Goal: Task Accomplishment & Management: Complete application form

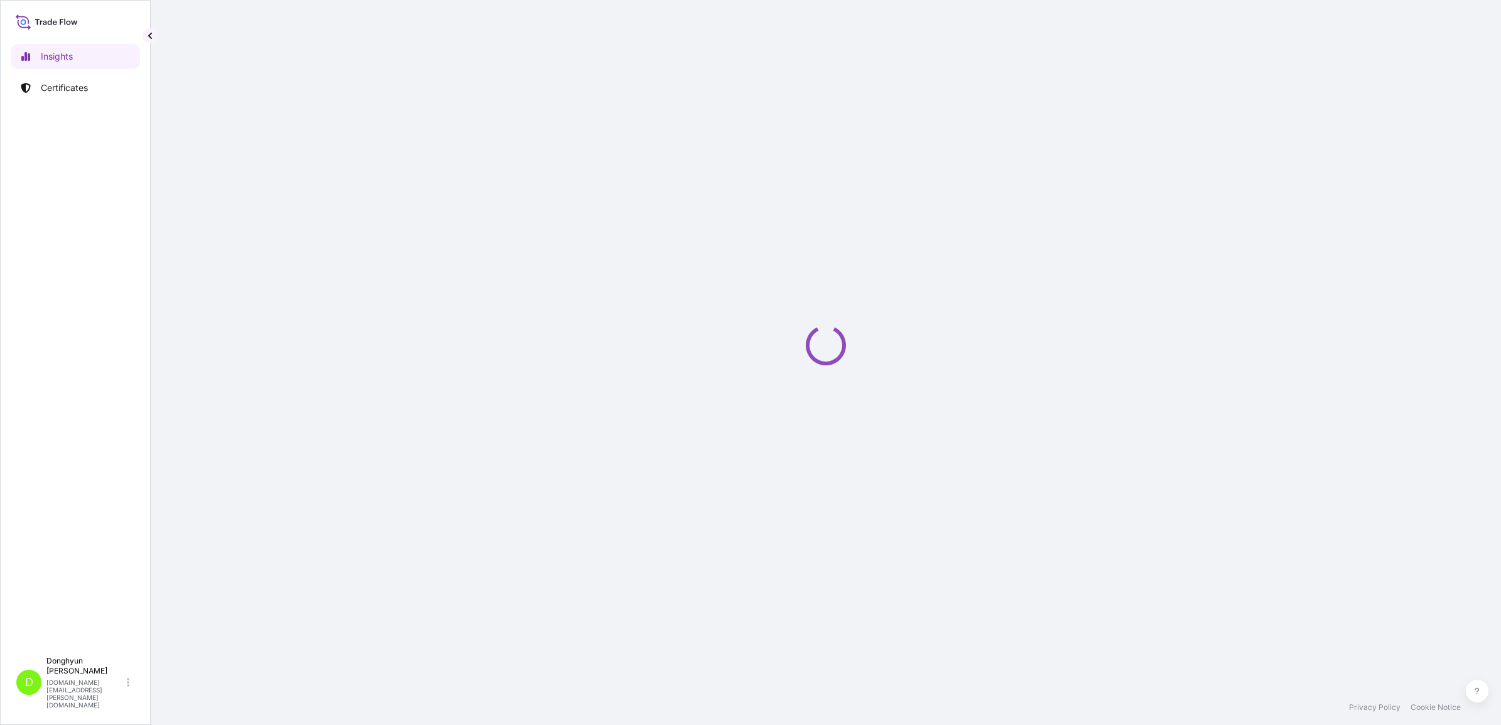
select select "2025"
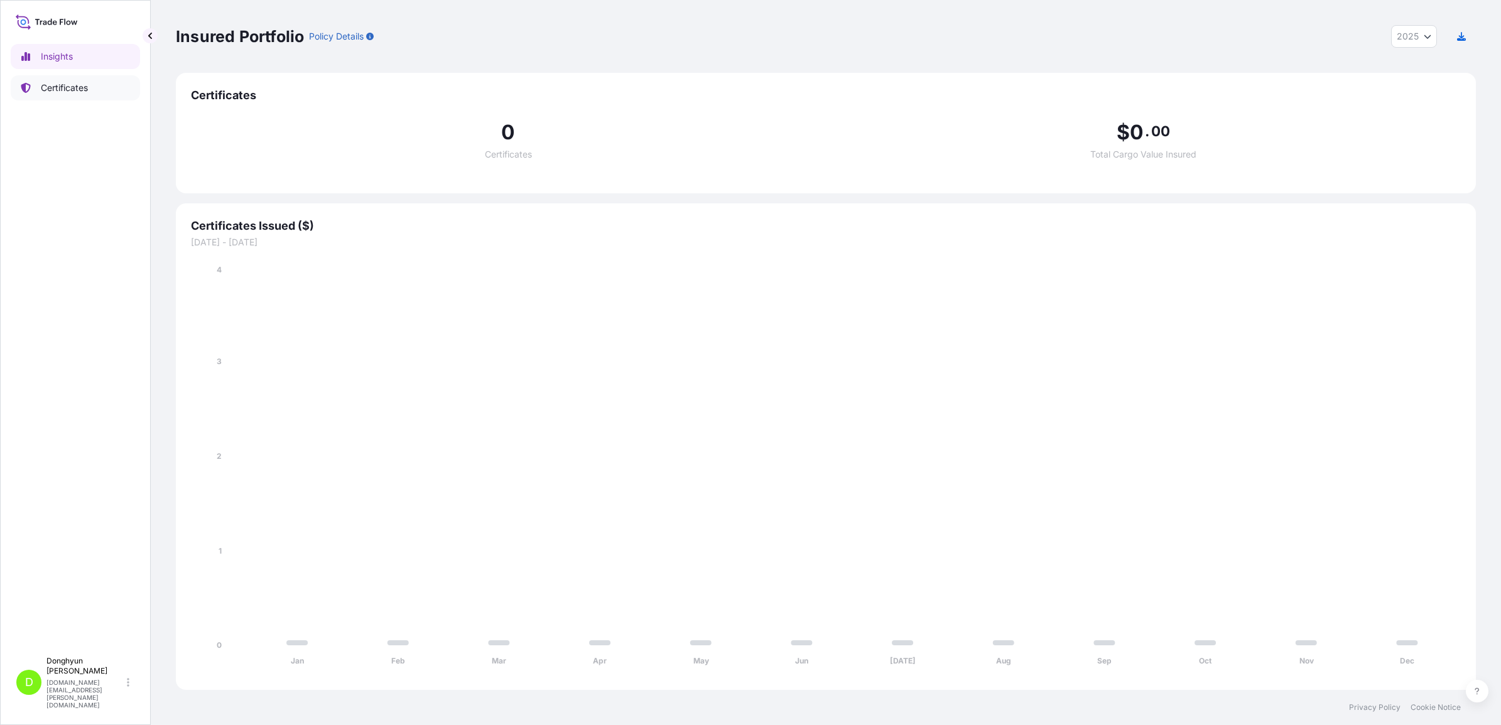
click at [57, 85] on p "Certificates" at bounding box center [64, 88] width 47 height 13
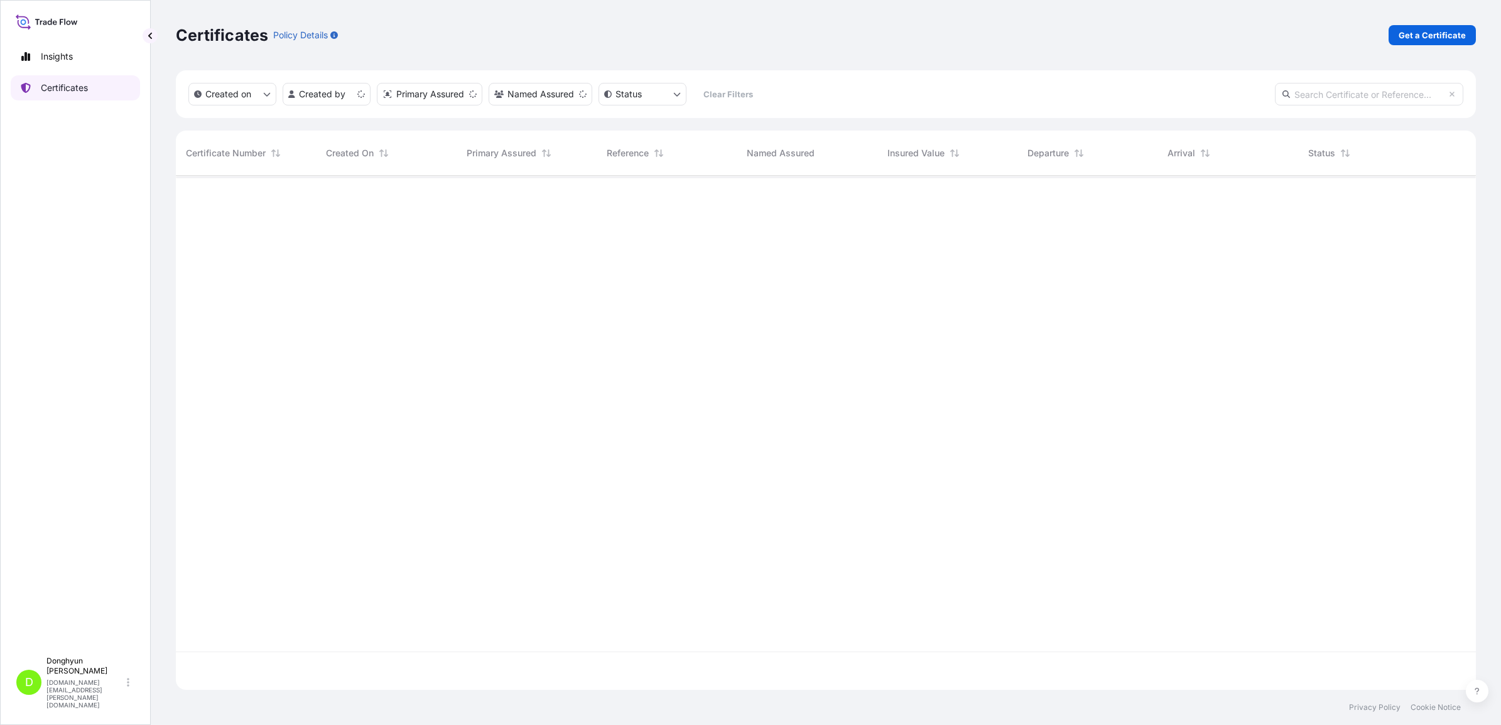
scroll to position [509, 1288]
click at [1408, 29] on p "Get a Certificate" at bounding box center [1431, 35] width 67 height 13
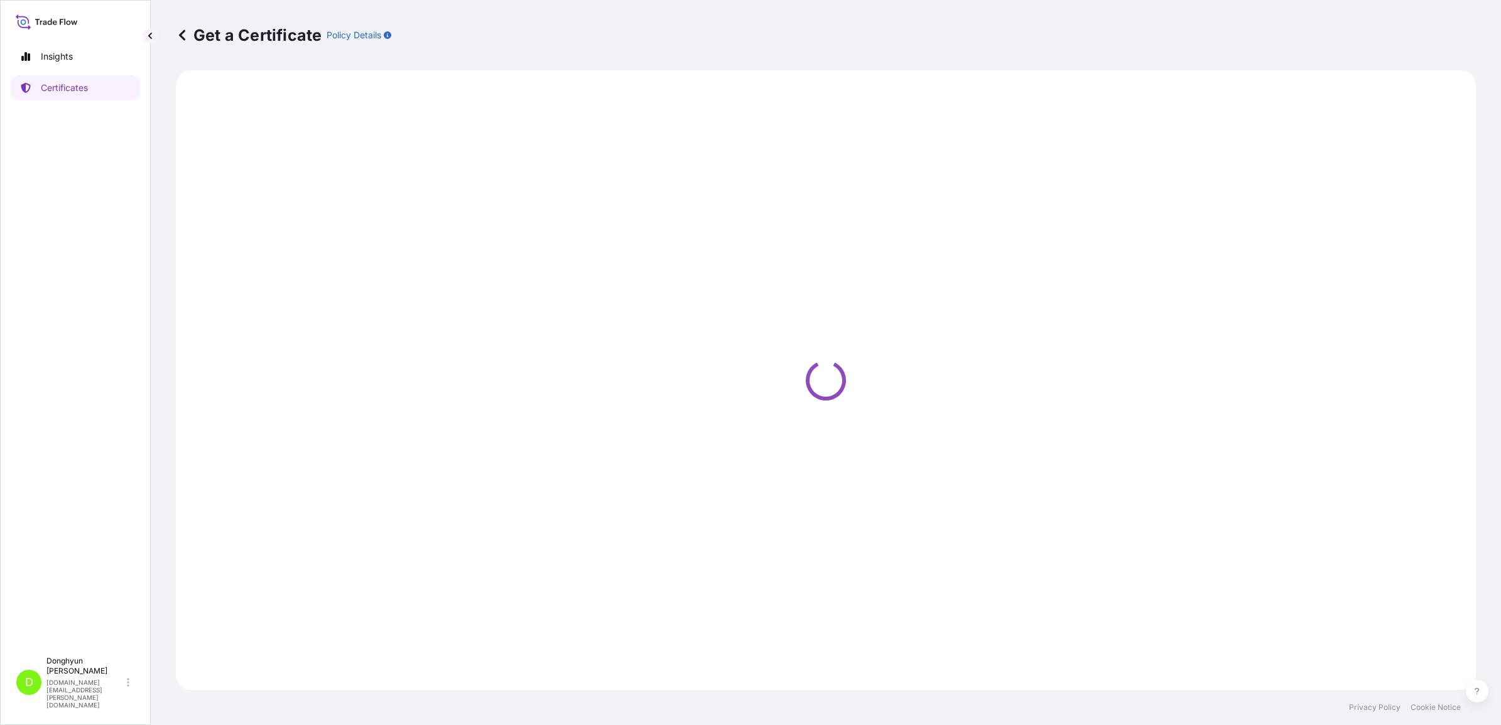
select select "Sea"
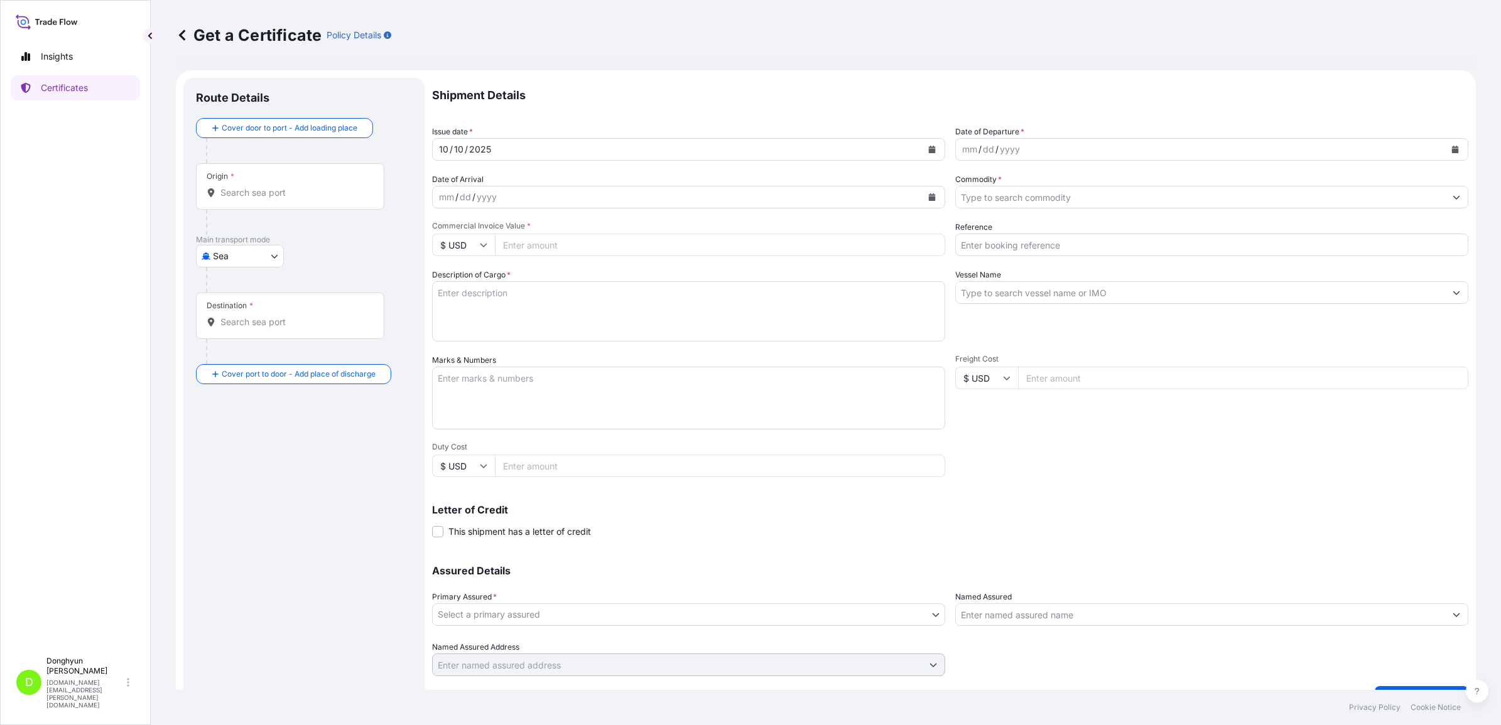
click at [308, 207] on div "Origin *" at bounding box center [290, 186] width 188 height 46
click at [308, 199] on input "Origin *" at bounding box center [294, 192] width 148 height 13
click at [302, 202] on div "Origin *" at bounding box center [290, 186] width 188 height 46
click at [302, 199] on input "Origin *" at bounding box center [294, 192] width 148 height 13
type input "D"
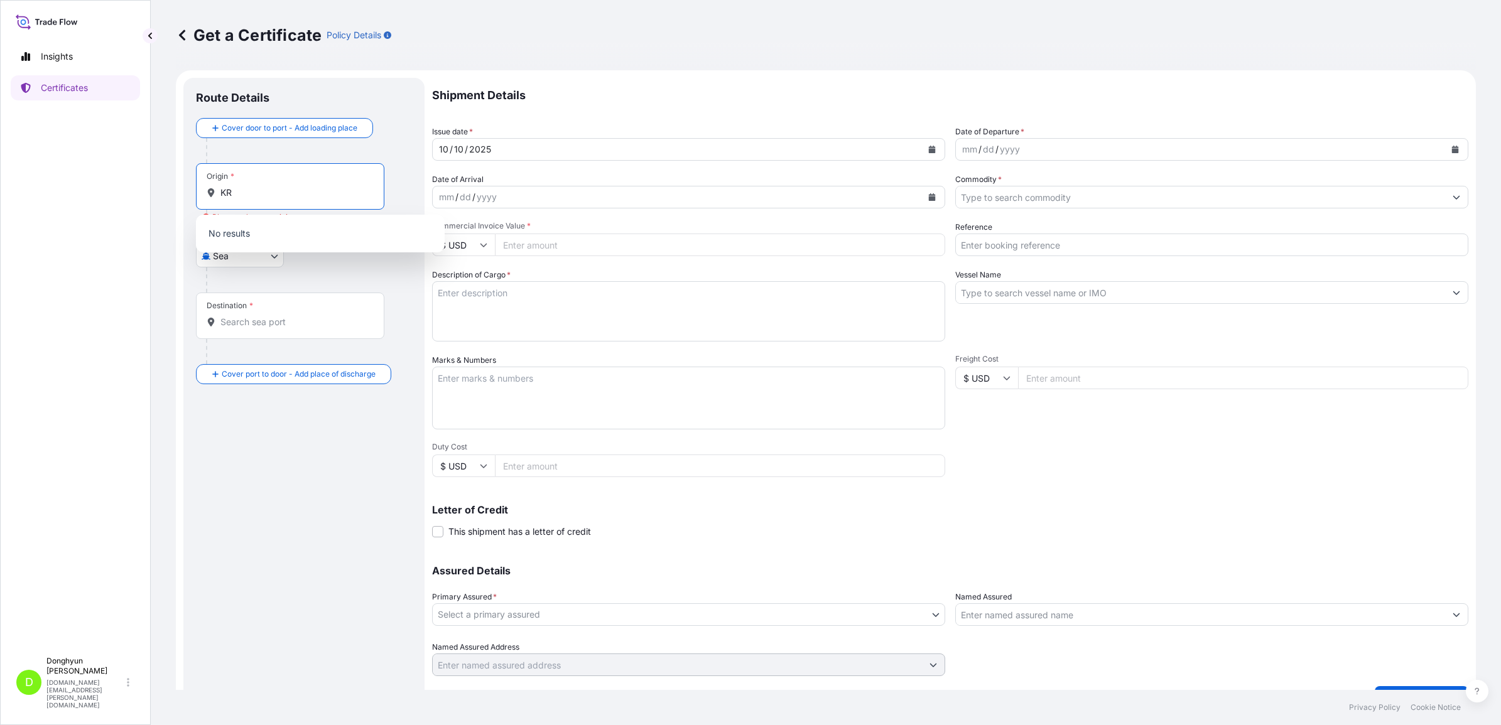
type input "K"
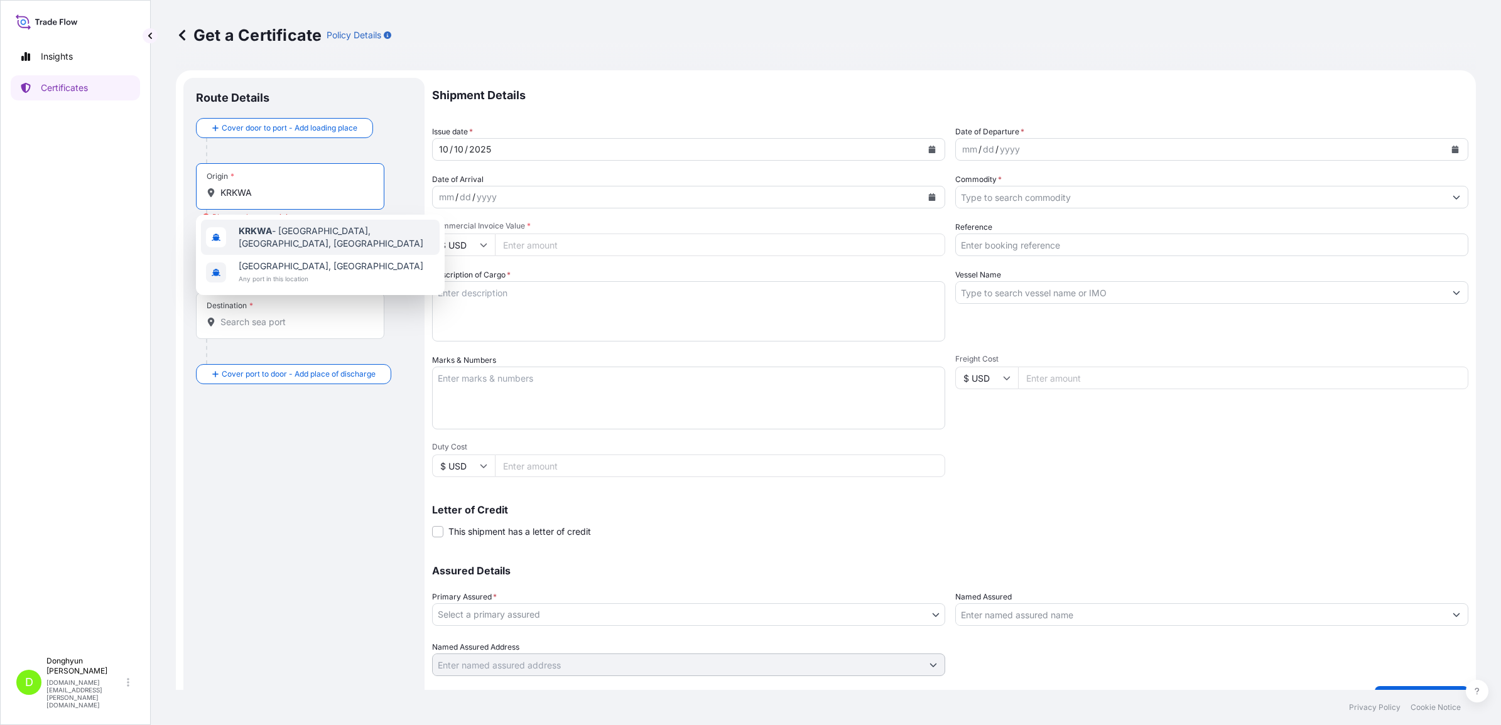
click at [287, 234] on span "KRKWA - [GEOGRAPHIC_DATA], [GEOGRAPHIC_DATA], [GEOGRAPHIC_DATA]" at bounding box center [337, 237] width 196 height 25
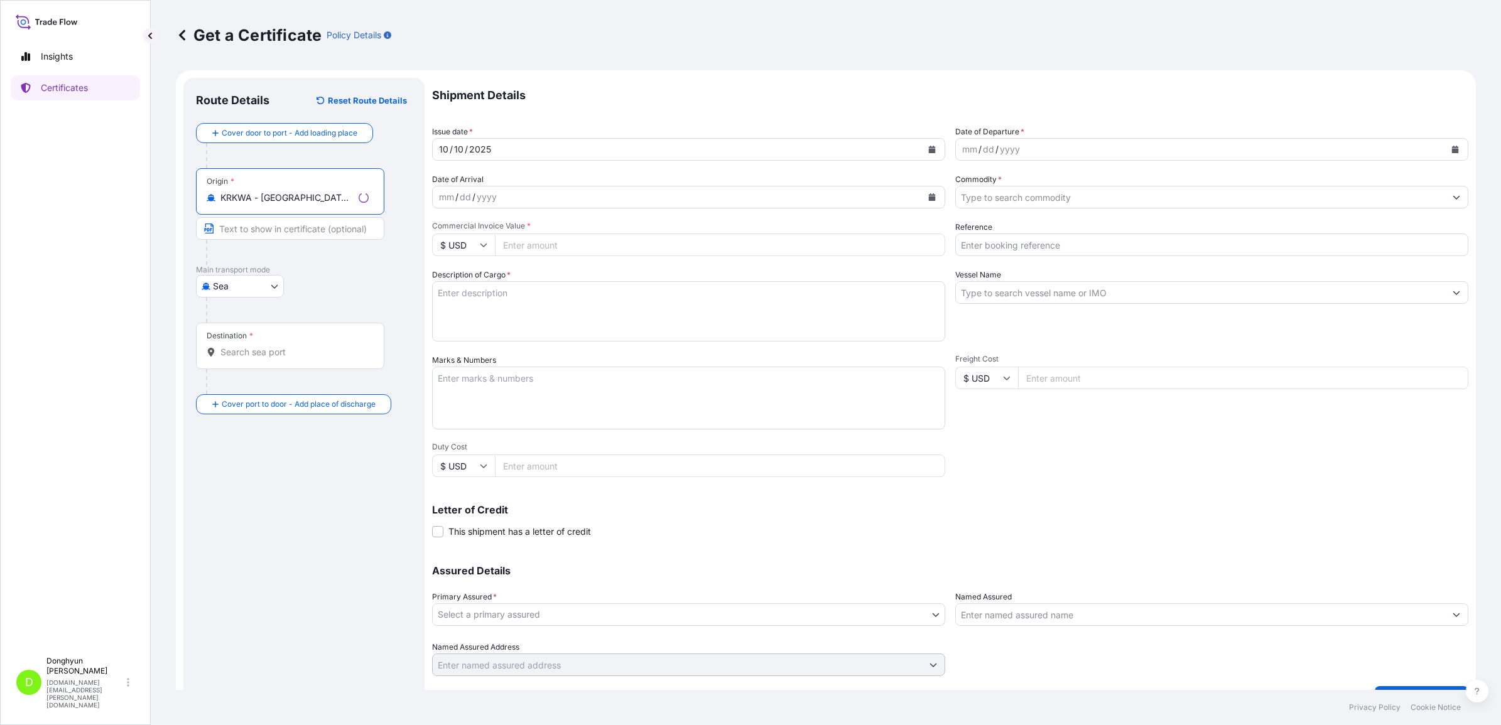
type input "KRKWA - [GEOGRAPHIC_DATA], [GEOGRAPHIC_DATA], [GEOGRAPHIC_DATA]"
click at [247, 342] on div "Destination *" at bounding box center [290, 346] width 188 height 46
click at [247, 346] on input "Destination *" at bounding box center [294, 352] width 148 height 13
click at [296, 394] on span "PLGDN - [GEOGRAPHIC_DATA], [GEOGRAPHIC_DATA]" at bounding box center [337, 396] width 196 height 25
type input "PLGDN - [GEOGRAPHIC_DATA], [GEOGRAPHIC_DATA]"
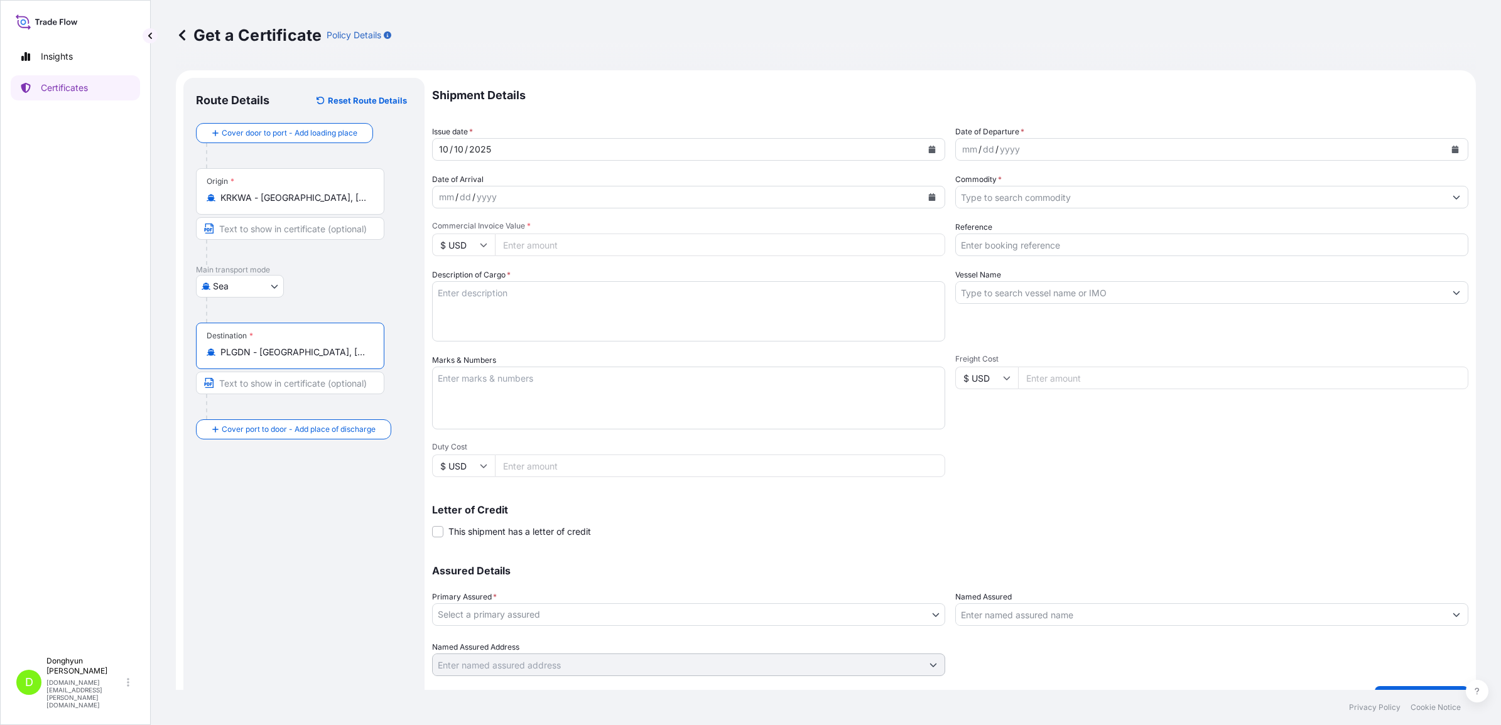
click at [929, 151] on icon "Calendar" at bounding box center [932, 150] width 8 height 8
click at [504, 257] on div "7" at bounding box center [501, 255] width 23 height 23
click at [1452, 153] on button "Calendar" at bounding box center [1455, 149] width 20 height 20
click at [1024, 256] on div "7" at bounding box center [1019, 255] width 23 height 23
click at [1037, 203] on input "Commodity *" at bounding box center [1200, 197] width 489 height 23
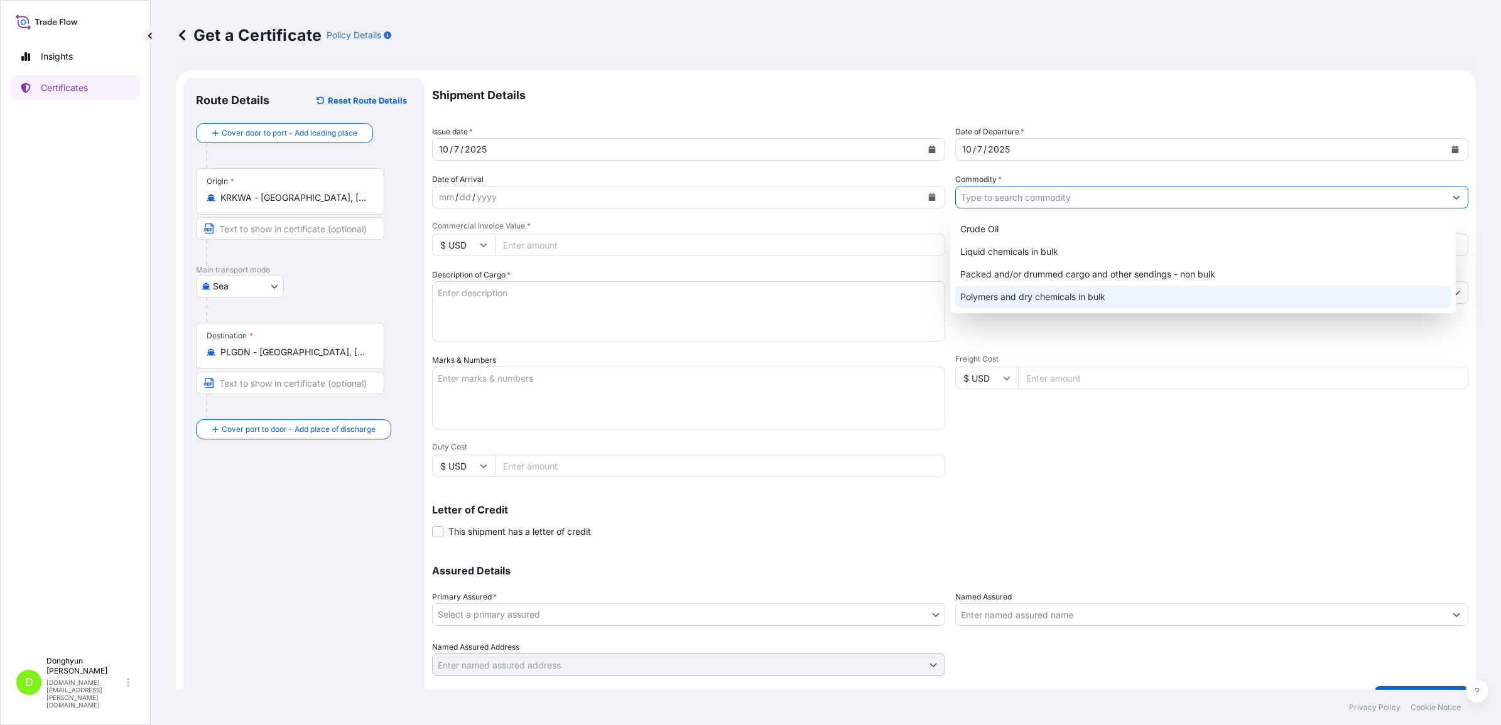
click at [1006, 290] on div "Polymers and dry chemicals in bulk" at bounding box center [1202, 297] width 495 height 23
type input "Polymers and dry chemicals in bulk"
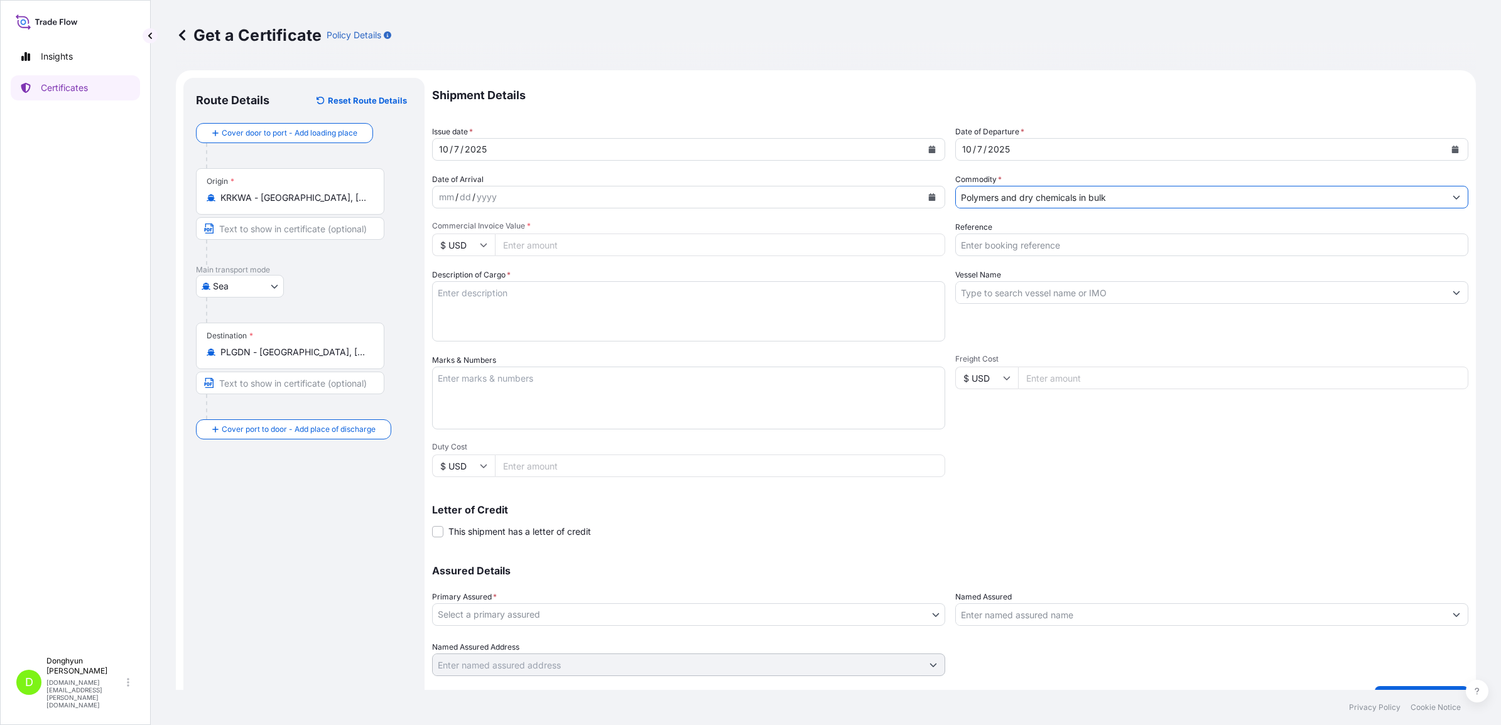
click at [645, 247] on input "Commercial Invoice Value *" at bounding box center [720, 245] width 450 height 23
paste input "26060"
type input "26060"
paste input "8800130770"
type input "8800130770"
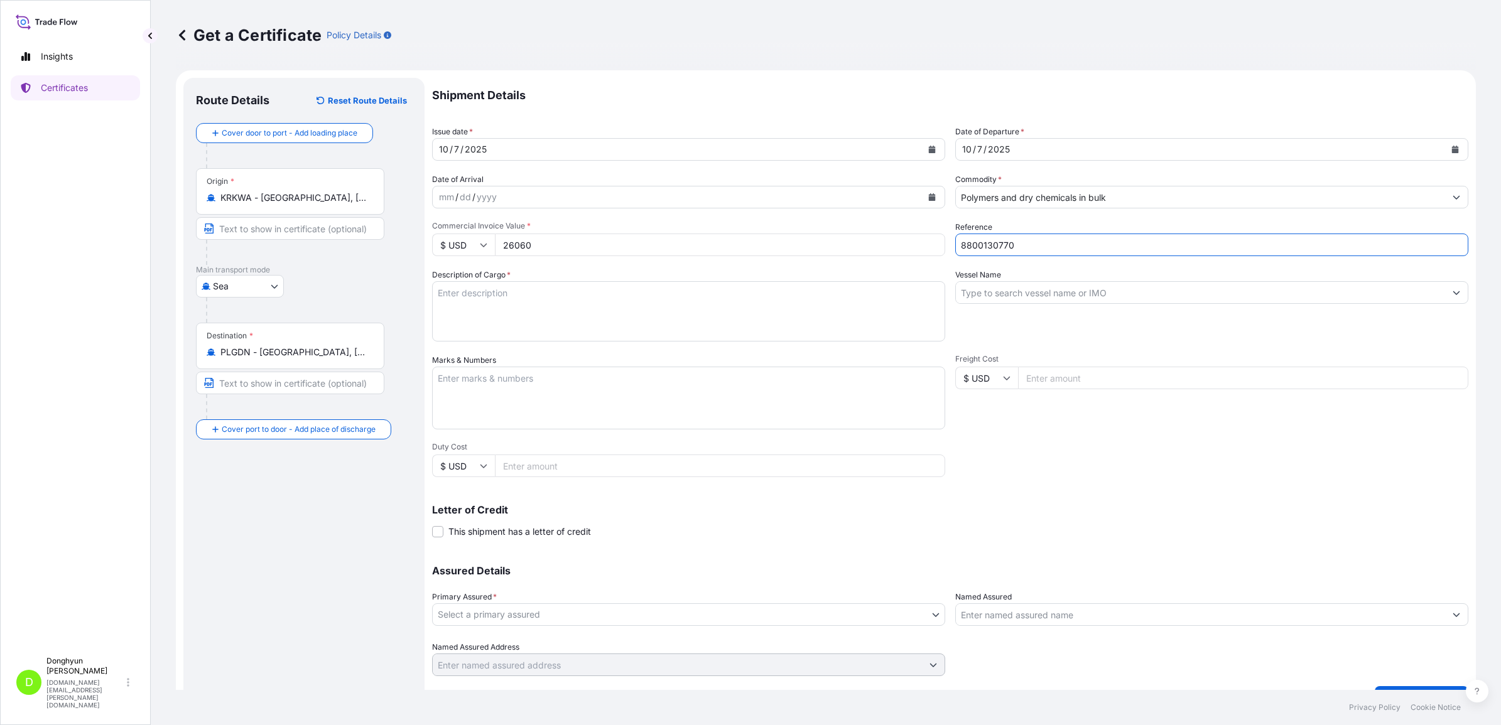
click at [626, 308] on textarea "Description of Cargo *" at bounding box center [688, 311] width 513 height 60
click at [534, 309] on textarea "Description of Cargo *" at bounding box center [688, 311] width 513 height 60
paste textarea "MF650Y-500 PO 4821872479"
type textarea "MF650Y-500 PO 4821872479"
click at [1127, 289] on input "Vessel Name" at bounding box center [1200, 292] width 489 height 23
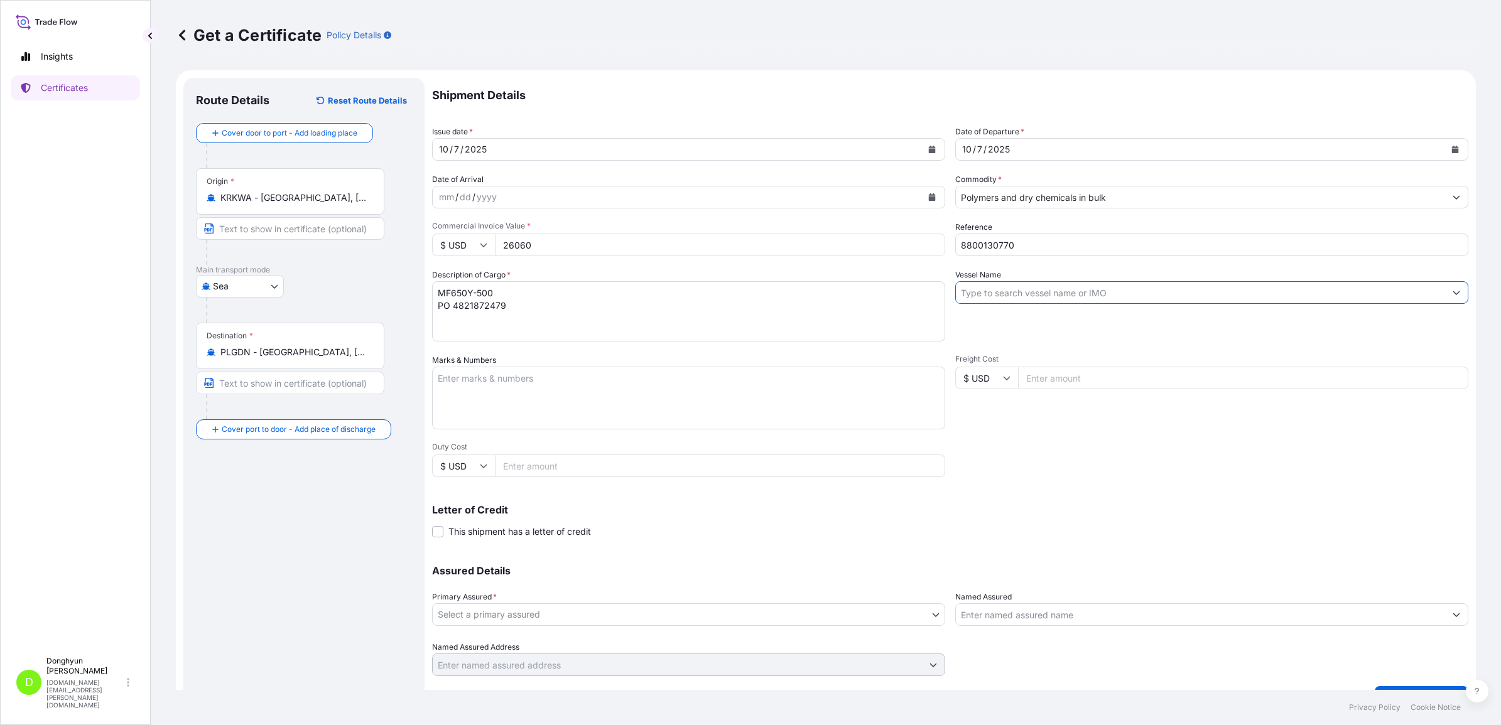
type input "S"
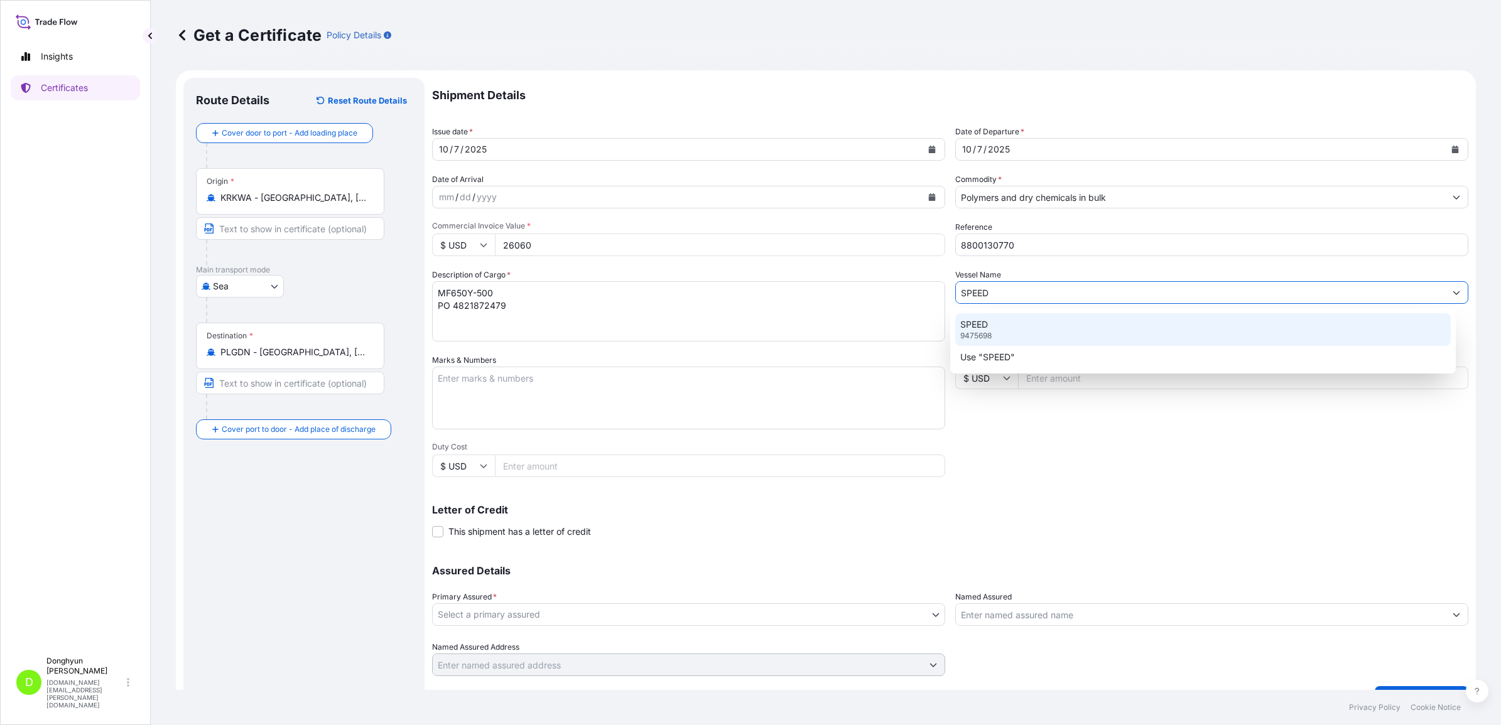
click at [993, 328] on div "SPEED 9475698" at bounding box center [1202, 329] width 495 height 33
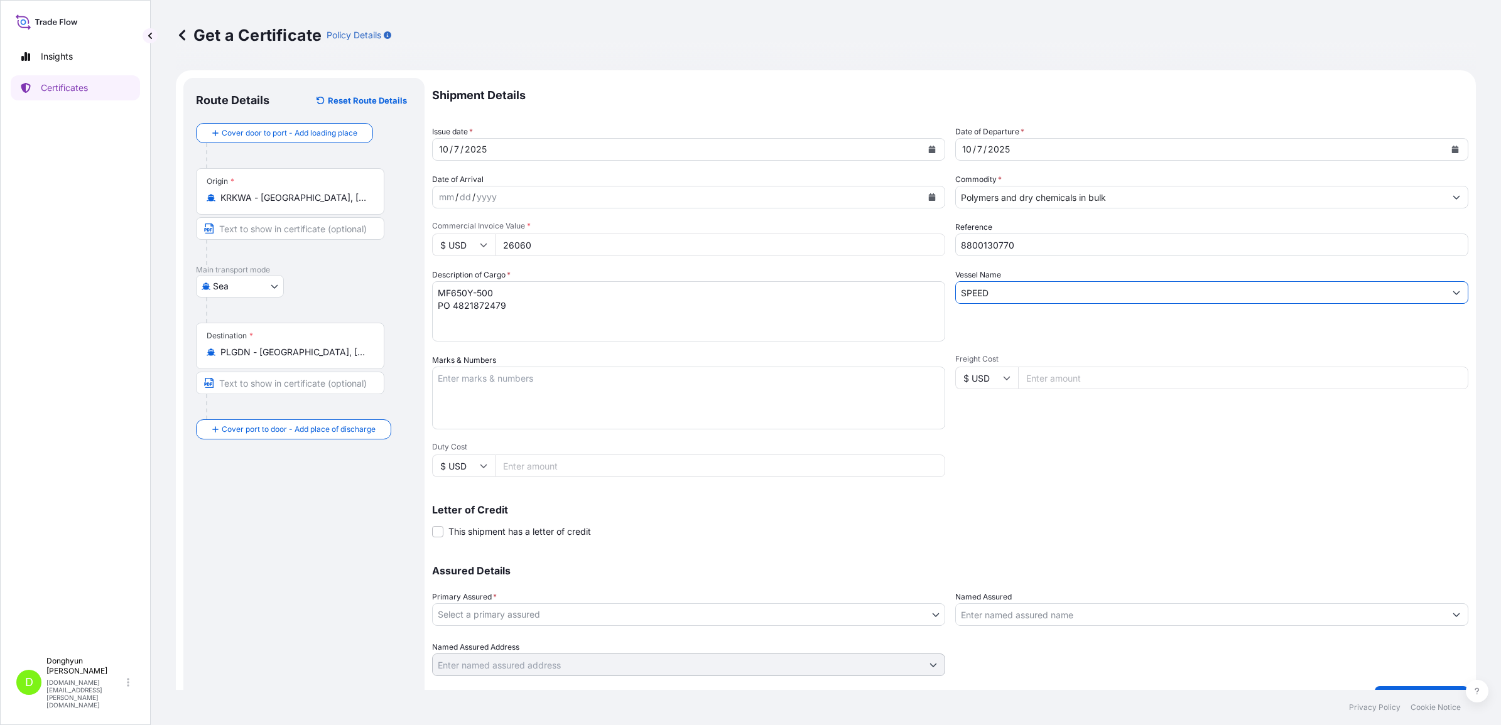
type input "SPEED"
click at [994, 469] on div "Shipment Details Issue date * [DATE] Date of Departure * [DATE] Date of Arrival…" at bounding box center [950, 377] width 1036 height 598
click at [571, 618] on body "Insights Certificates D [PERSON_NAME] [DOMAIN_NAME][EMAIL_ADDRESS][PERSON_NAME]…" at bounding box center [750, 362] width 1501 height 725
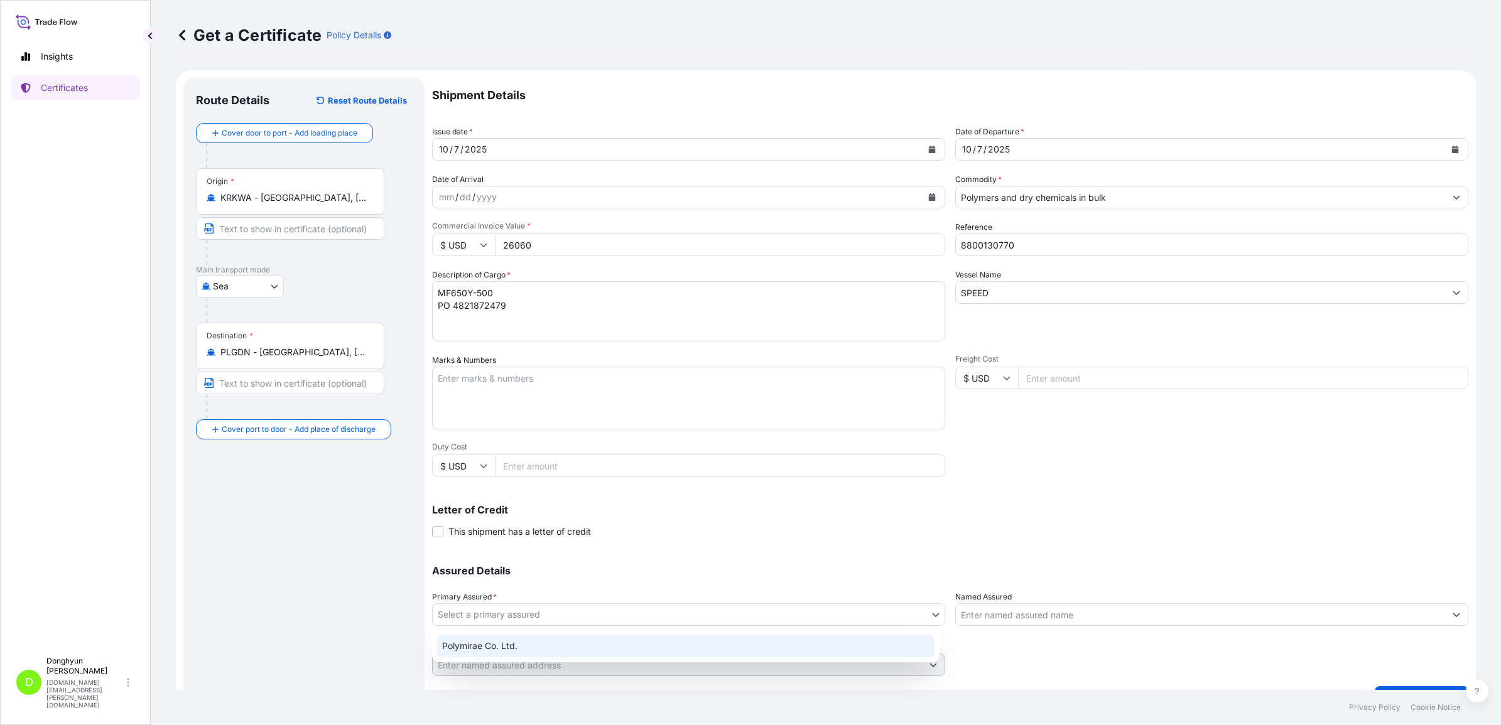
click at [539, 642] on div "Polymirae Co. Ltd." at bounding box center [685, 646] width 497 height 23
select select "32021"
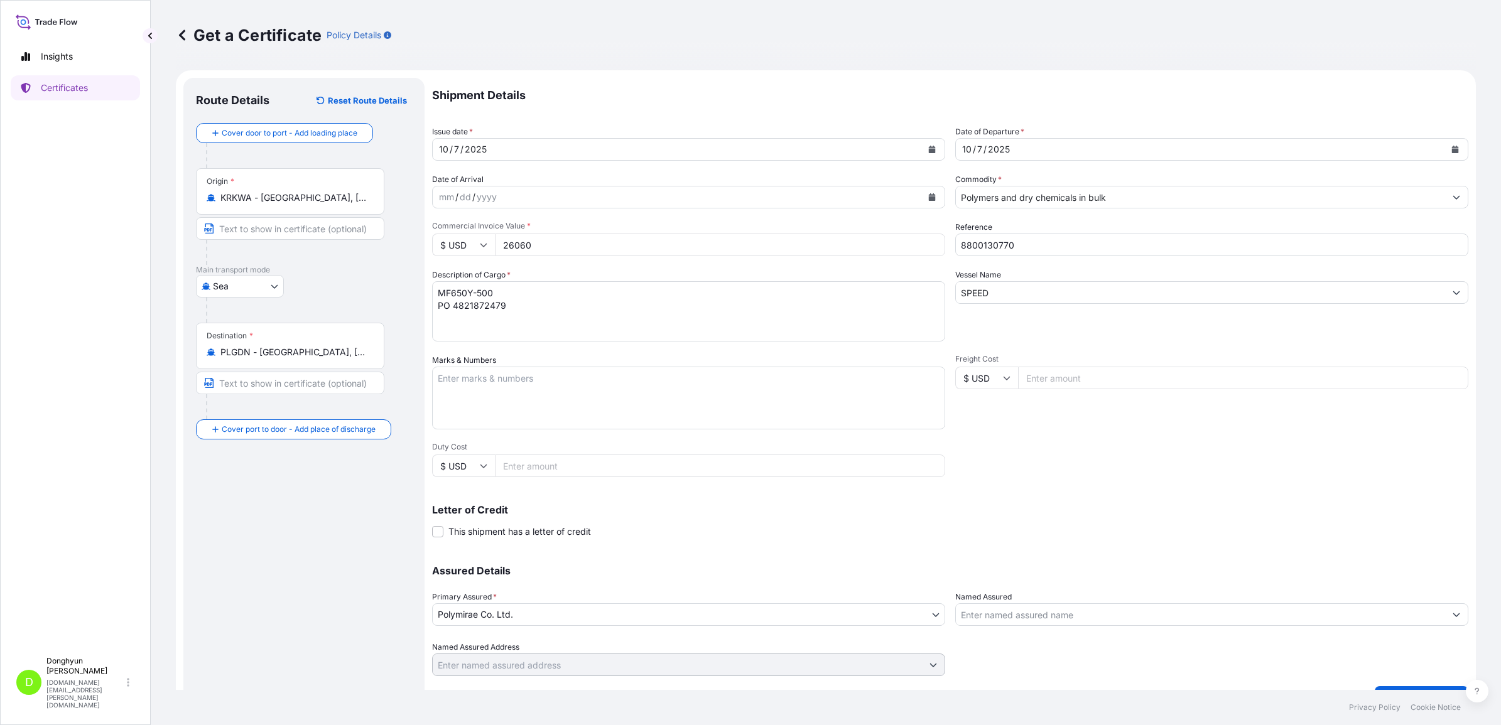
click at [666, 569] on p "Assured Details" at bounding box center [950, 571] width 1036 height 10
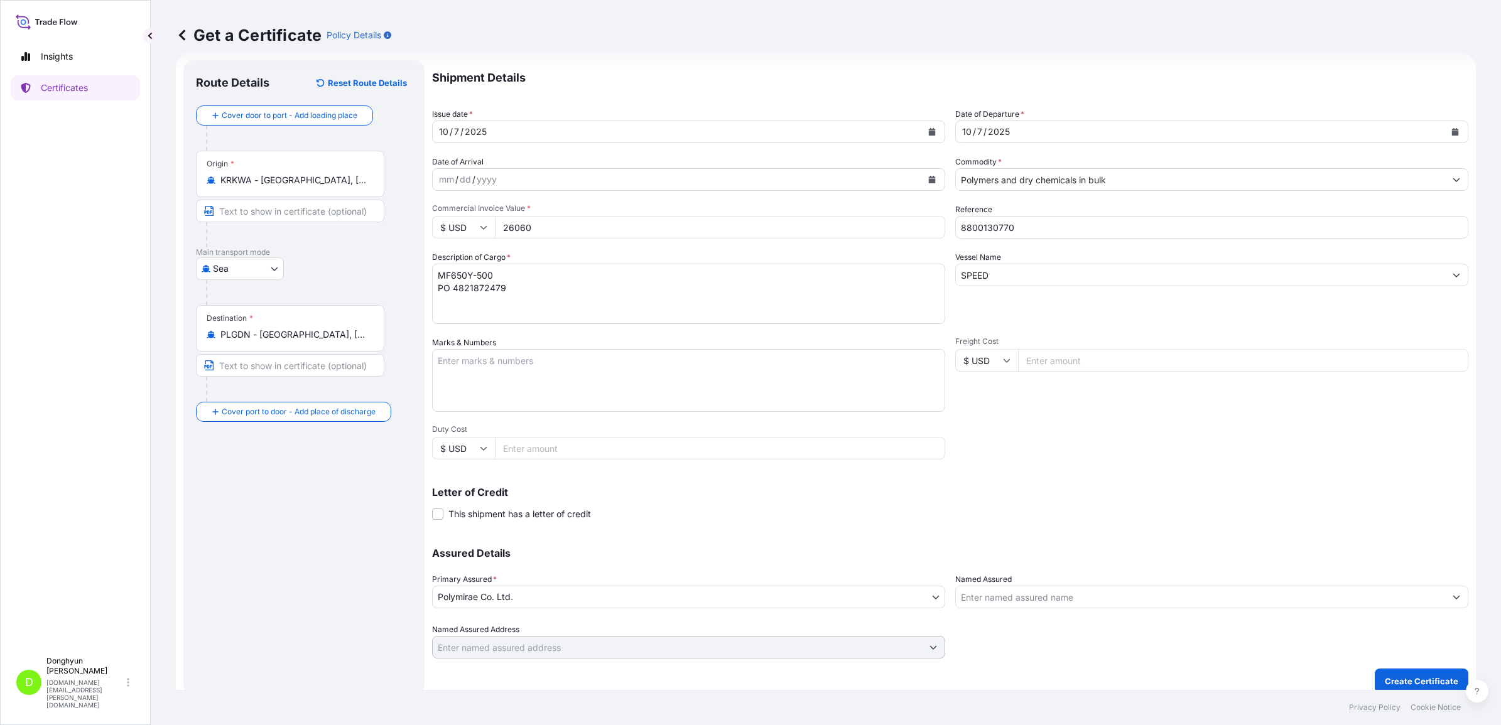
scroll to position [28, 0]
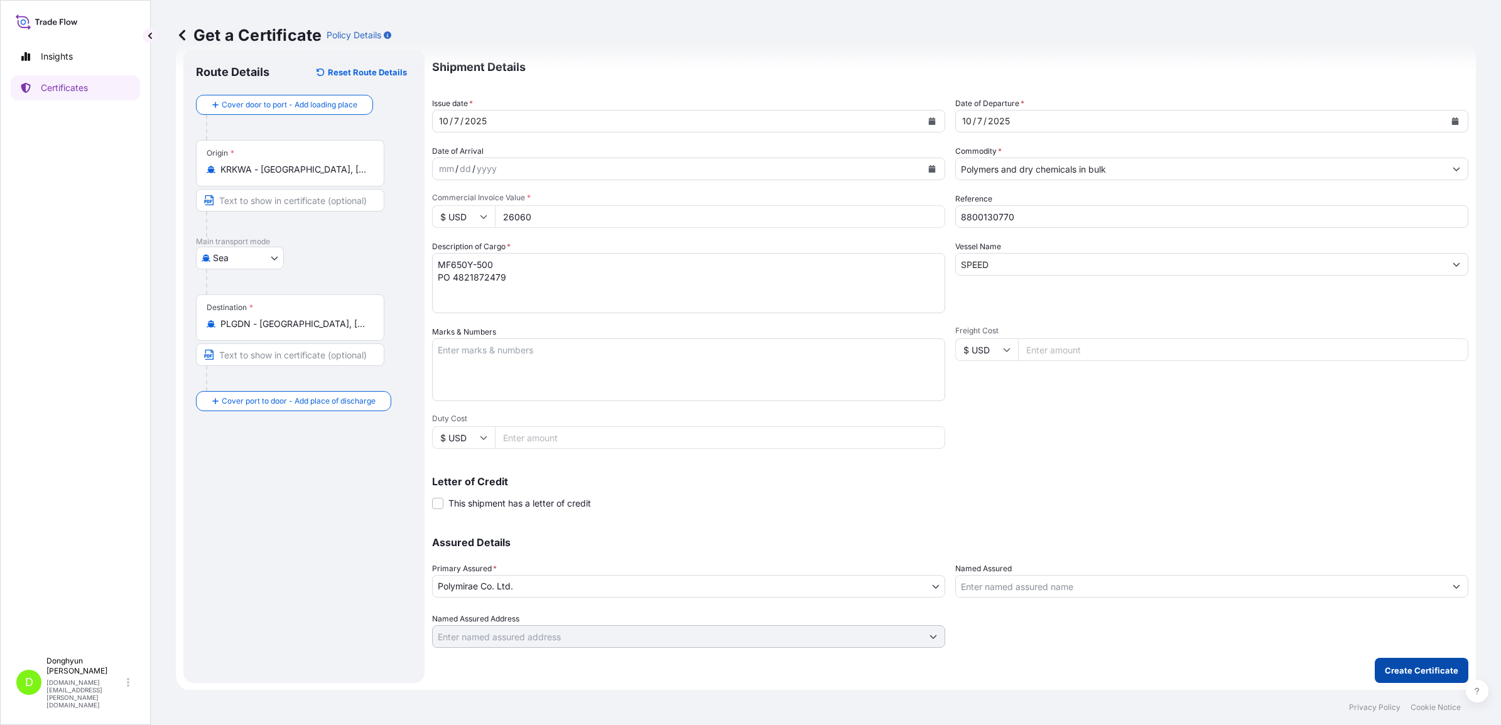
click at [1418, 664] on p "Create Certificate" at bounding box center [1420, 670] width 73 height 13
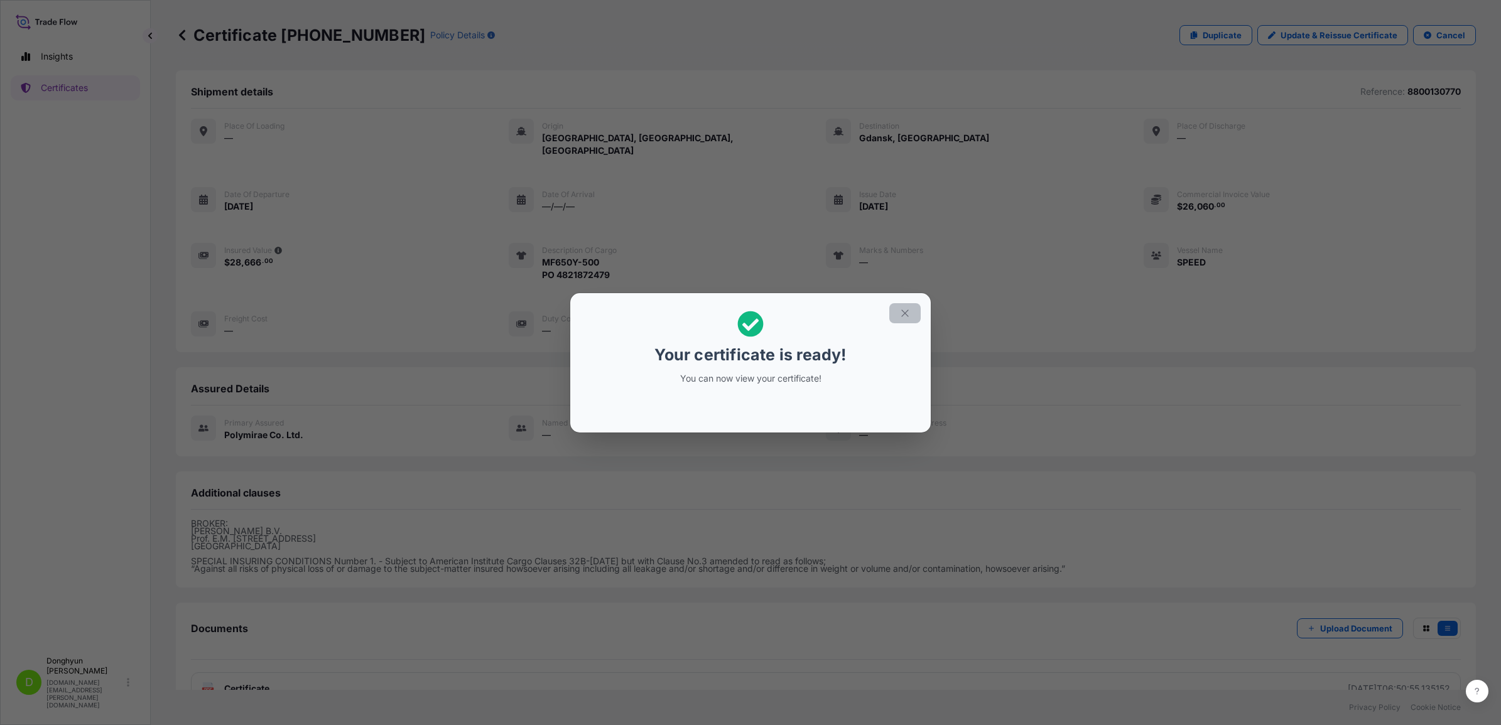
click at [905, 308] on icon "button" at bounding box center [904, 313] width 11 height 11
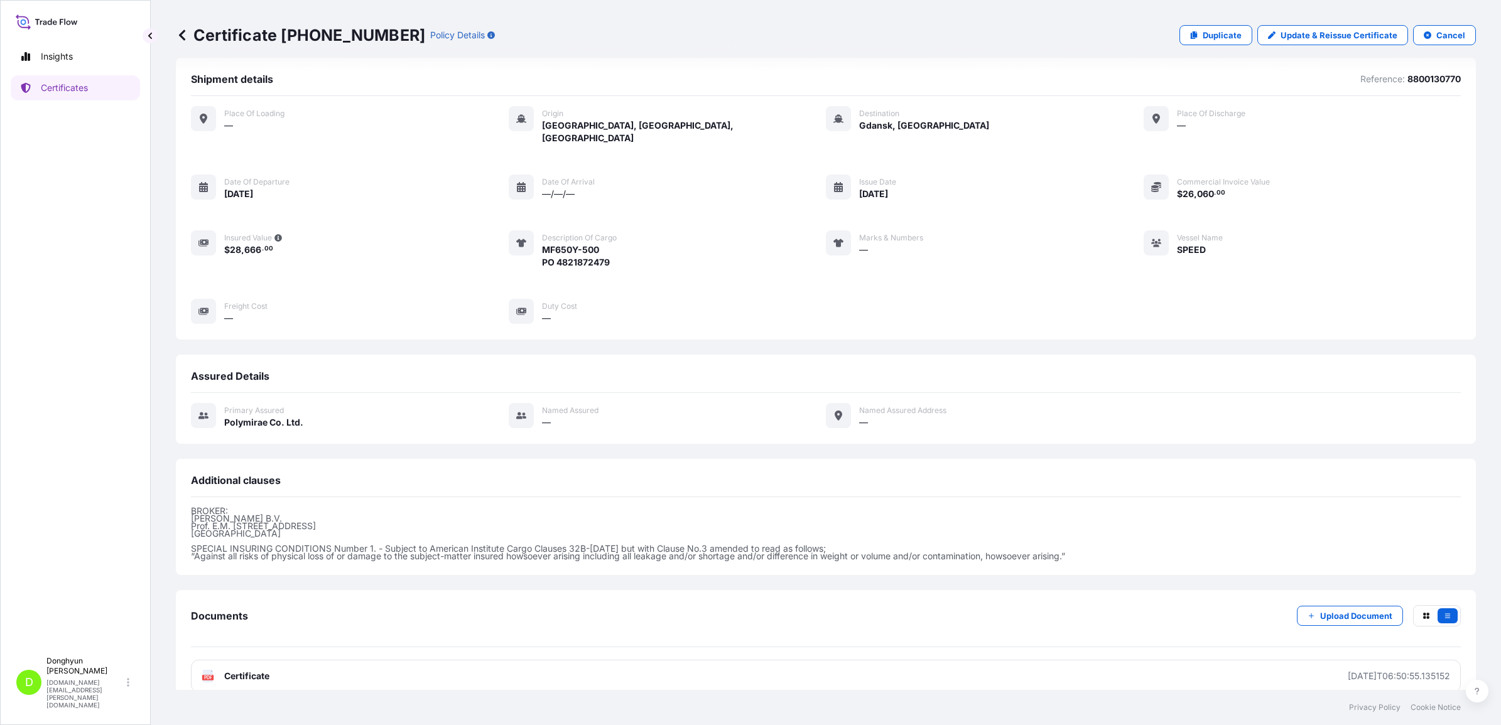
scroll to position [16, 0]
click at [622, 679] on div "Documents Upload Document PDF Certificate [DATE]T06:50:55.135152" at bounding box center [826, 645] width 1300 height 117
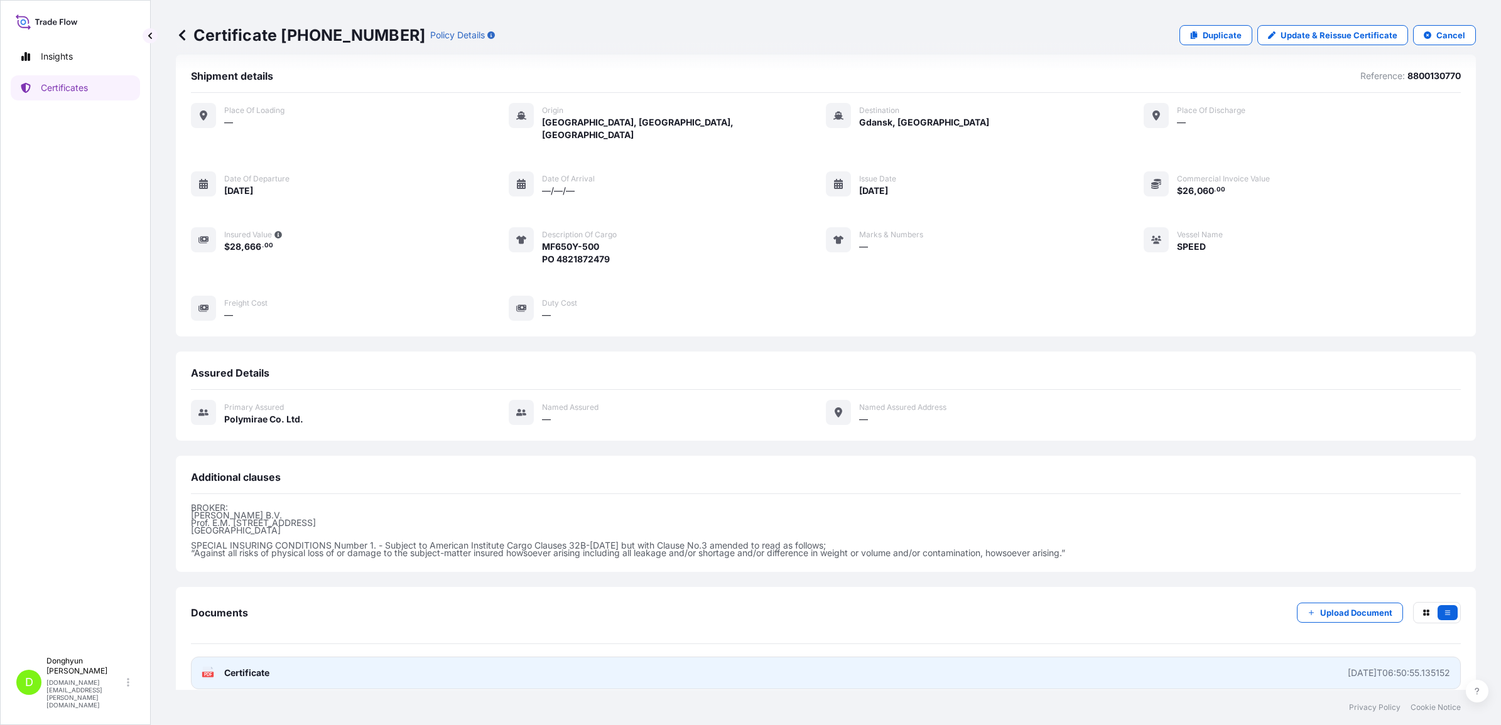
click at [625, 661] on link "PDF Certificate [DATE]T06:50:55.135152" at bounding box center [826, 673] width 1270 height 33
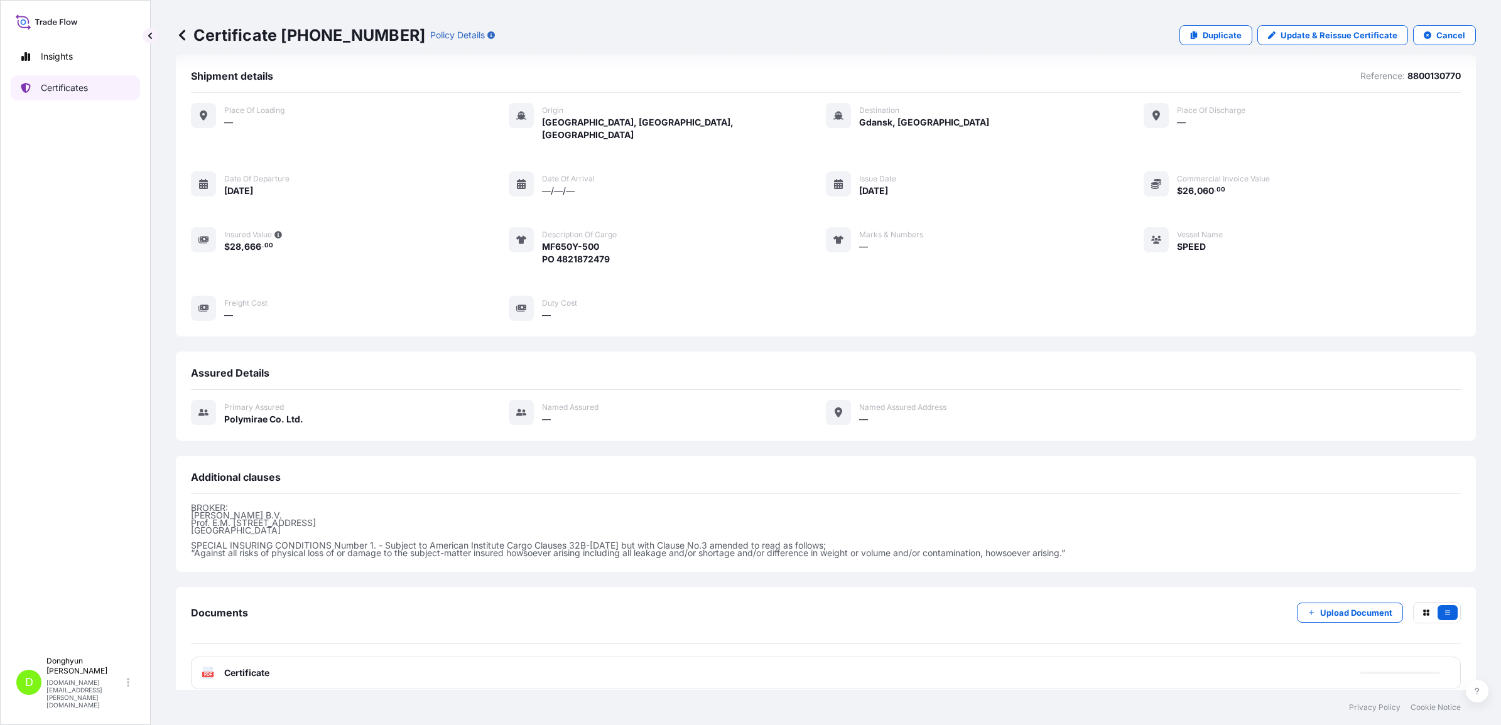
click at [73, 83] on p "Certificates" at bounding box center [64, 88] width 47 height 13
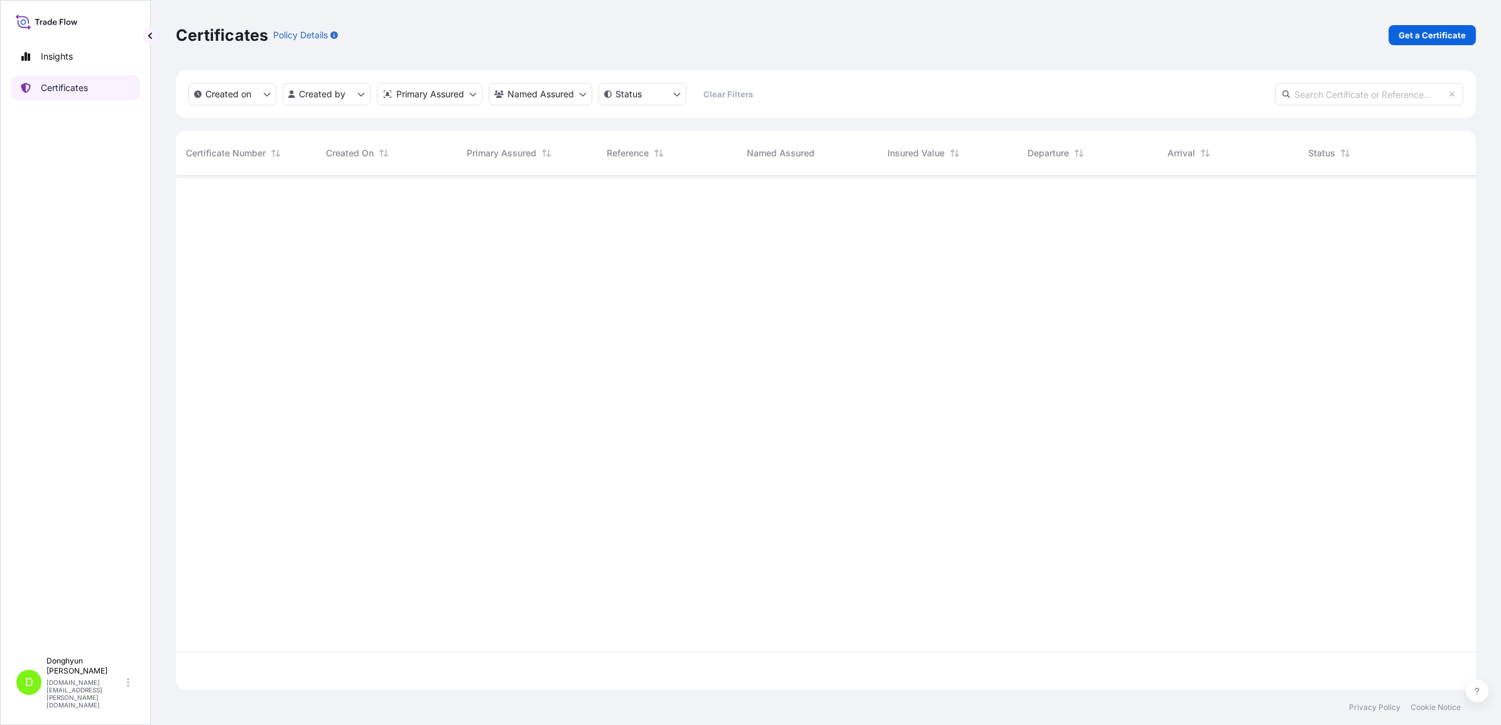
scroll to position [509, 1288]
click at [1420, 35] on p "Get a Certificate" at bounding box center [1431, 35] width 67 height 13
select select "Sea"
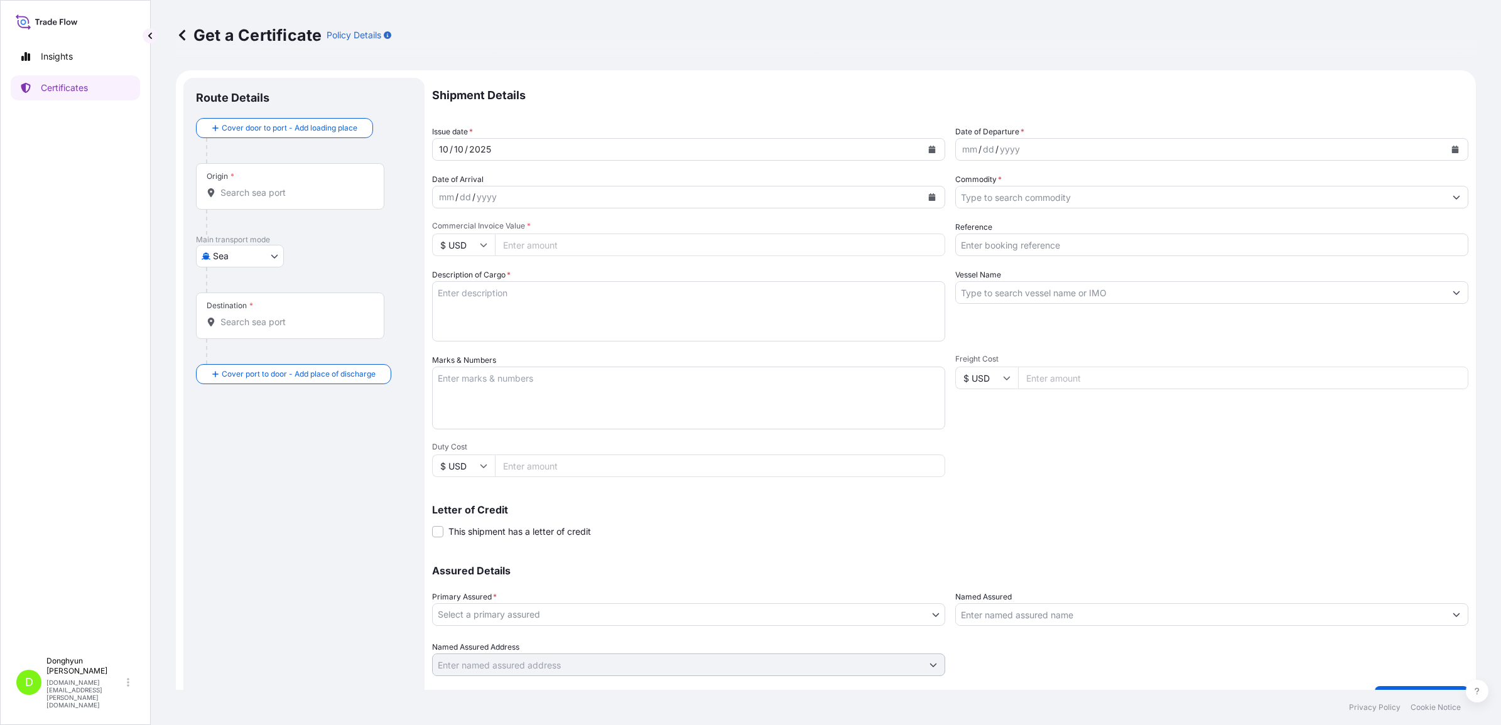
click at [280, 195] on input "Origin *" at bounding box center [294, 192] width 148 height 13
click at [286, 229] on span "KRKWA - [GEOGRAPHIC_DATA], [GEOGRAPHIC_DATA], [GEOGRAPHIC_DATA]" at bounding box center [337, 237] width 196 height 25
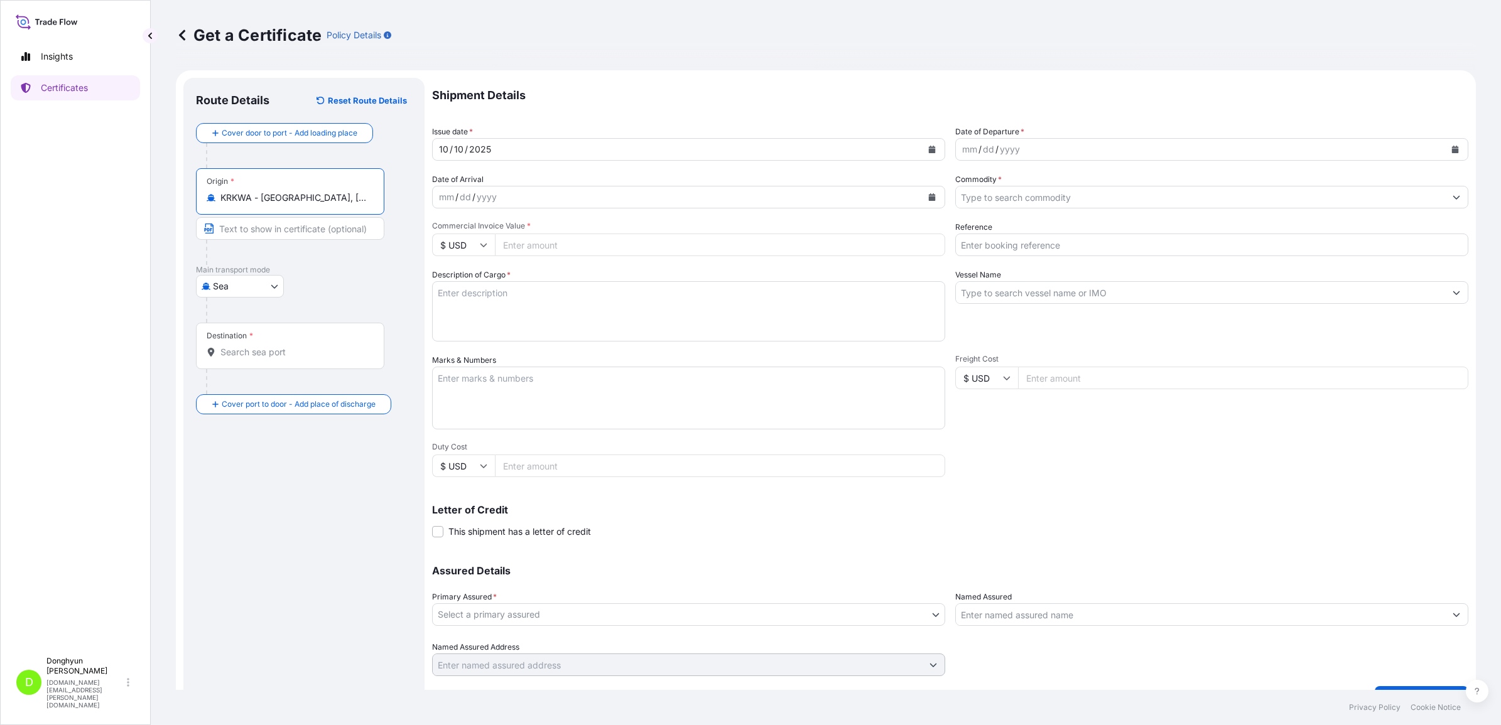
type input "KRKWA - [GEOGRAPHIC_DATA], [GEOGRAPHIC_DATA], [GEOGRAPHIC_DATA]"
click at [275, 358] on input "Destination *" at bounding box center [294, 352] width 148 height 13
click at [271, 400] on span "PLGDN - [GEOGRAPHIC_DATA], [GEOGRAPHIC_DATA]" at bounding box center [337, 396] width 196 height 25
type input "PLGDN - [GEOGRAPHIC_DATA], [GEOGRAPHIC_DATA]"
click at [928, 146] on icon "Calendar" at bounding box center [932, 150] width 8 height 8
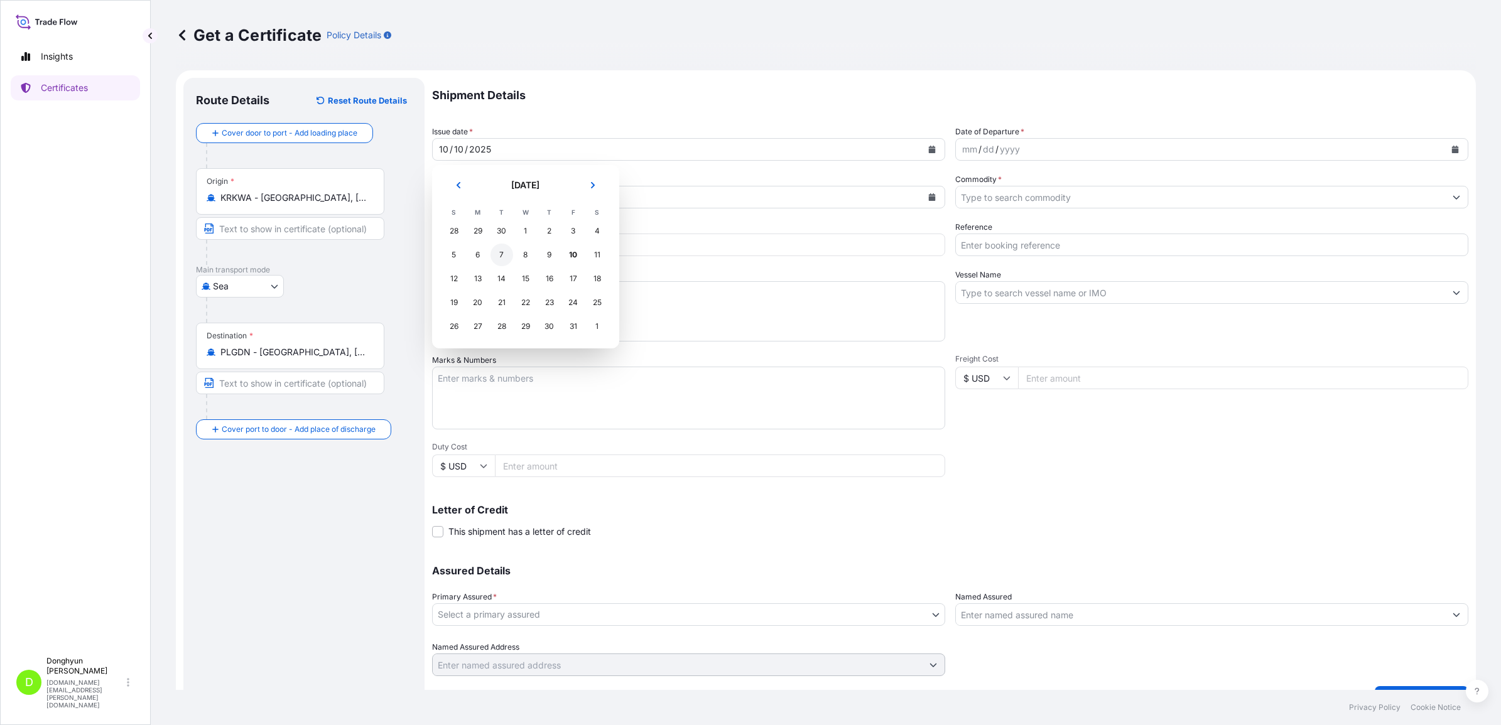
click at [500, 252] on div "7" at bounding box center [501, 255] width 23 height 23
click at [1454, 148] on div "mm / dd / yyyy" at bounding box center [1211, 149] width 513 height 23
click at [1448, 148] on button "Calendar" at bounding box center [1455, 149] width 20 height 20
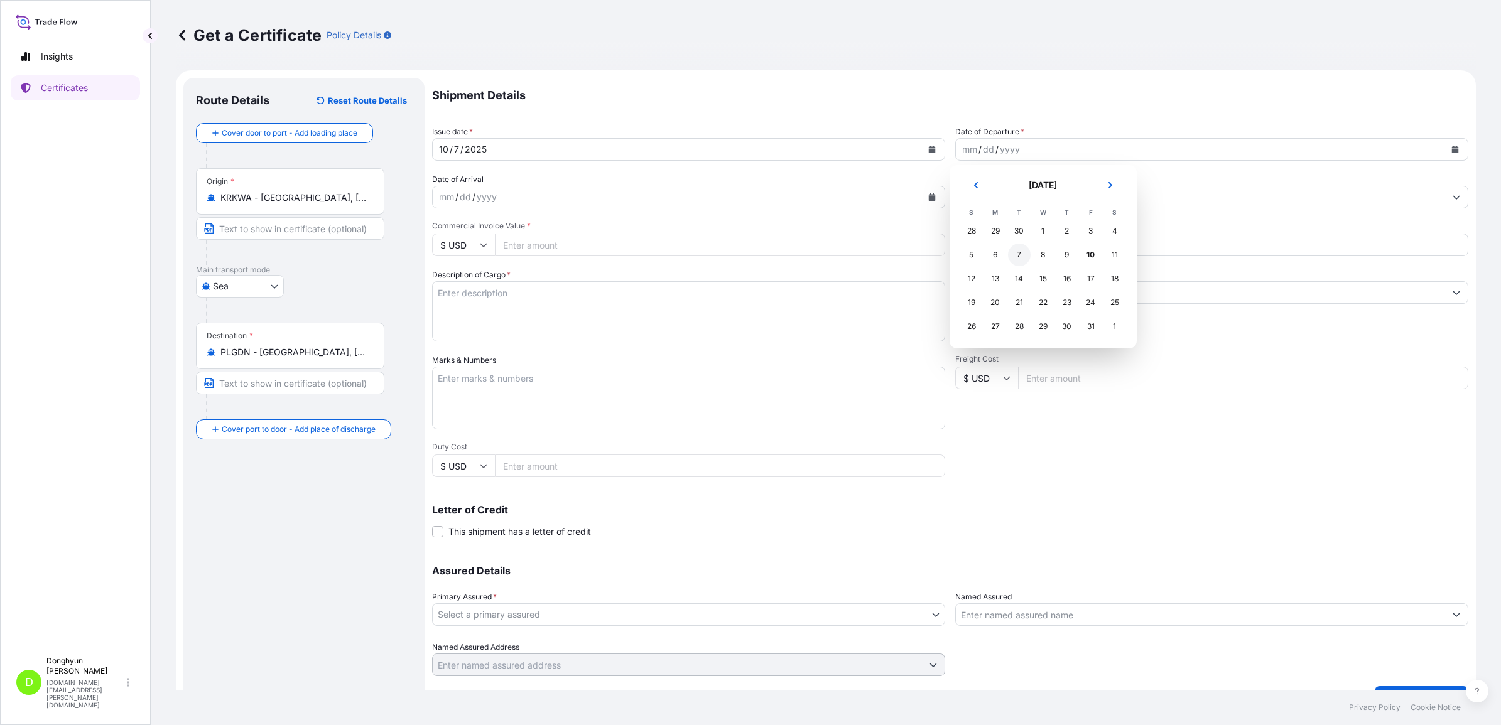
click at [1020, 248] on div "7" at bounding box center [1019, 255] width 23 height 23
click at [997, 208] on div "Shipment Details Issue date * [DATE] Date of Departure * [DATE] Date of Arrival…" at bounding box center [950, 377] width 1036 height 598
click at [995, 203] on input "Commodity *" at bounding box center [1200, 197] width 489 height 23
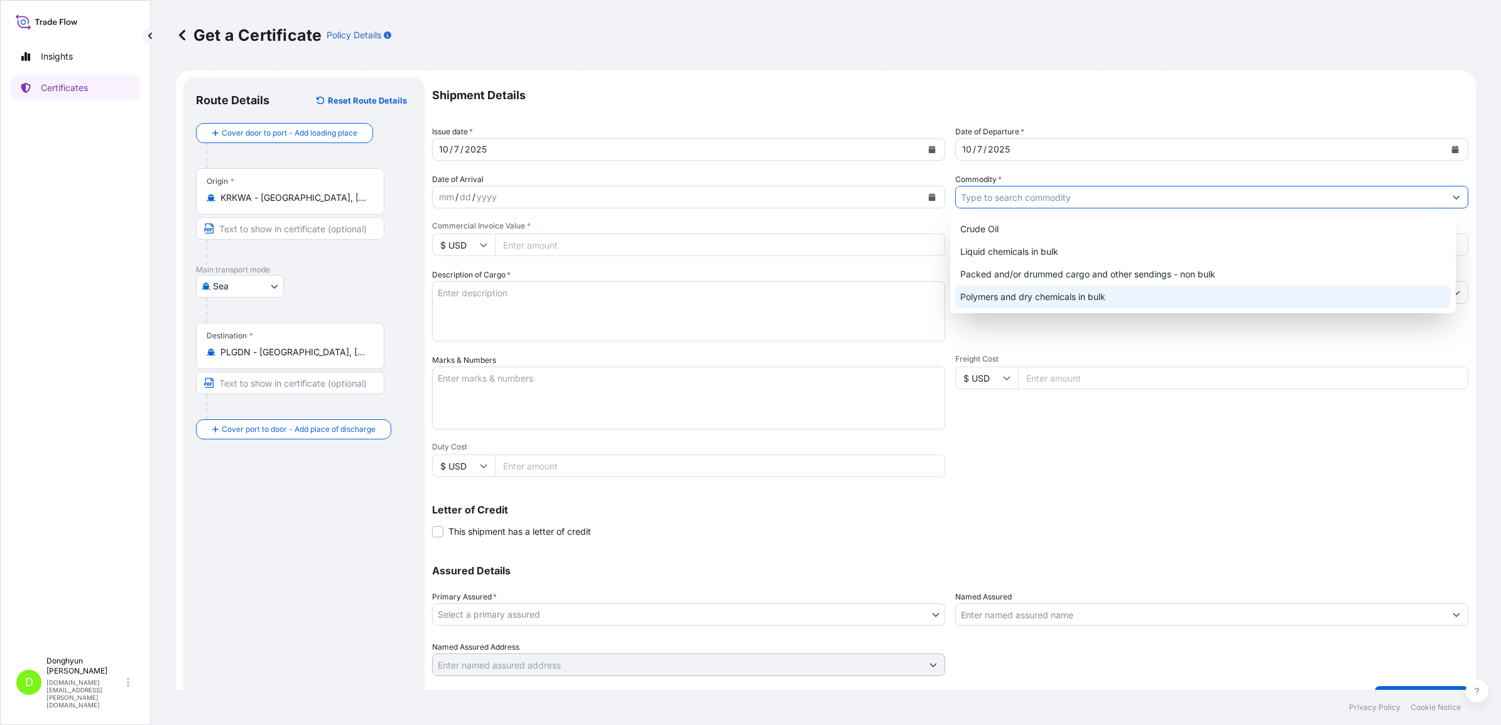
click at [986, 292] on div "Polymers and dry chemicals in bulk" at bounding box center [1202, 297] width 495 height 23
type input "Polymers and dry chemicals in bulk"
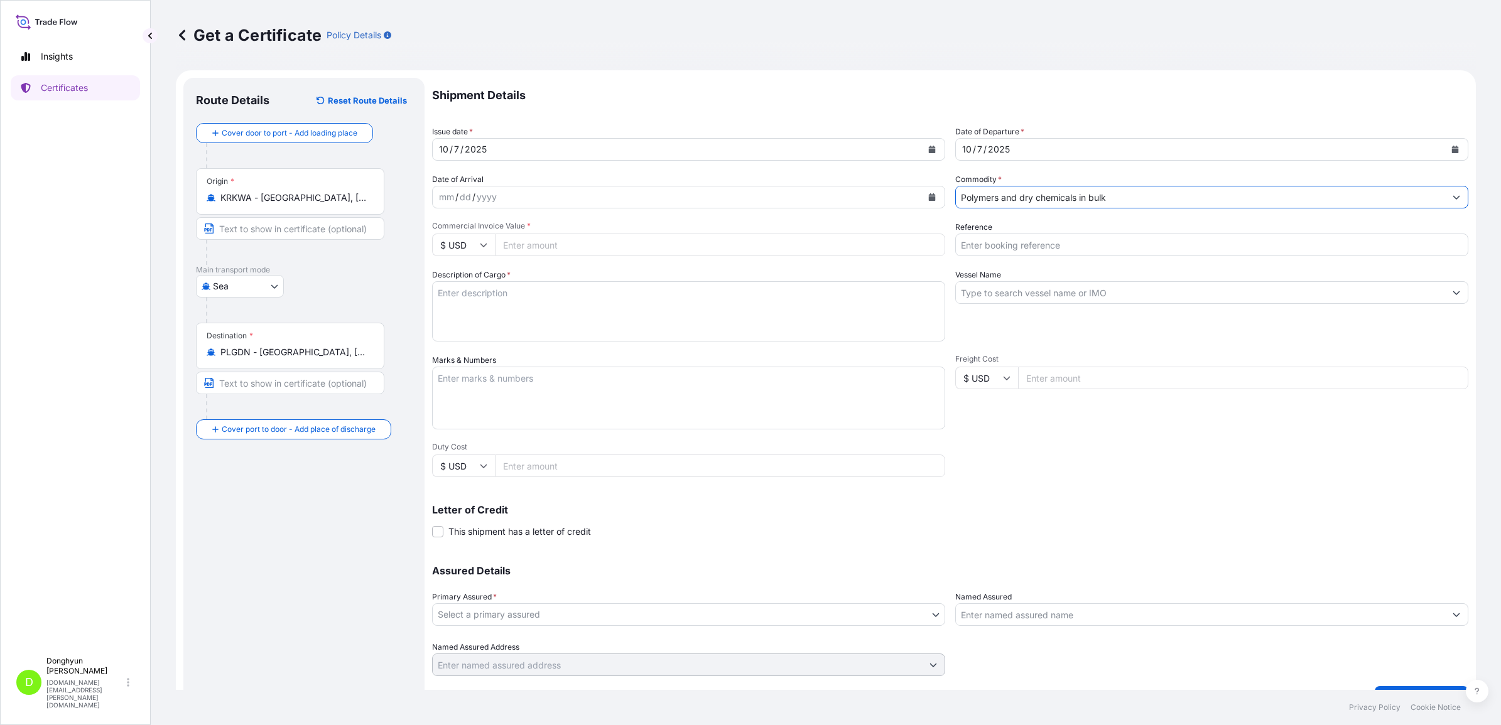
click at [550, 243] on input "Commercial Invoice Value *" at bounding box center [720, 245] width 450 height 23
paste input "4821855037"
type input "4821855037"
paste input "26060"
type input "26060"
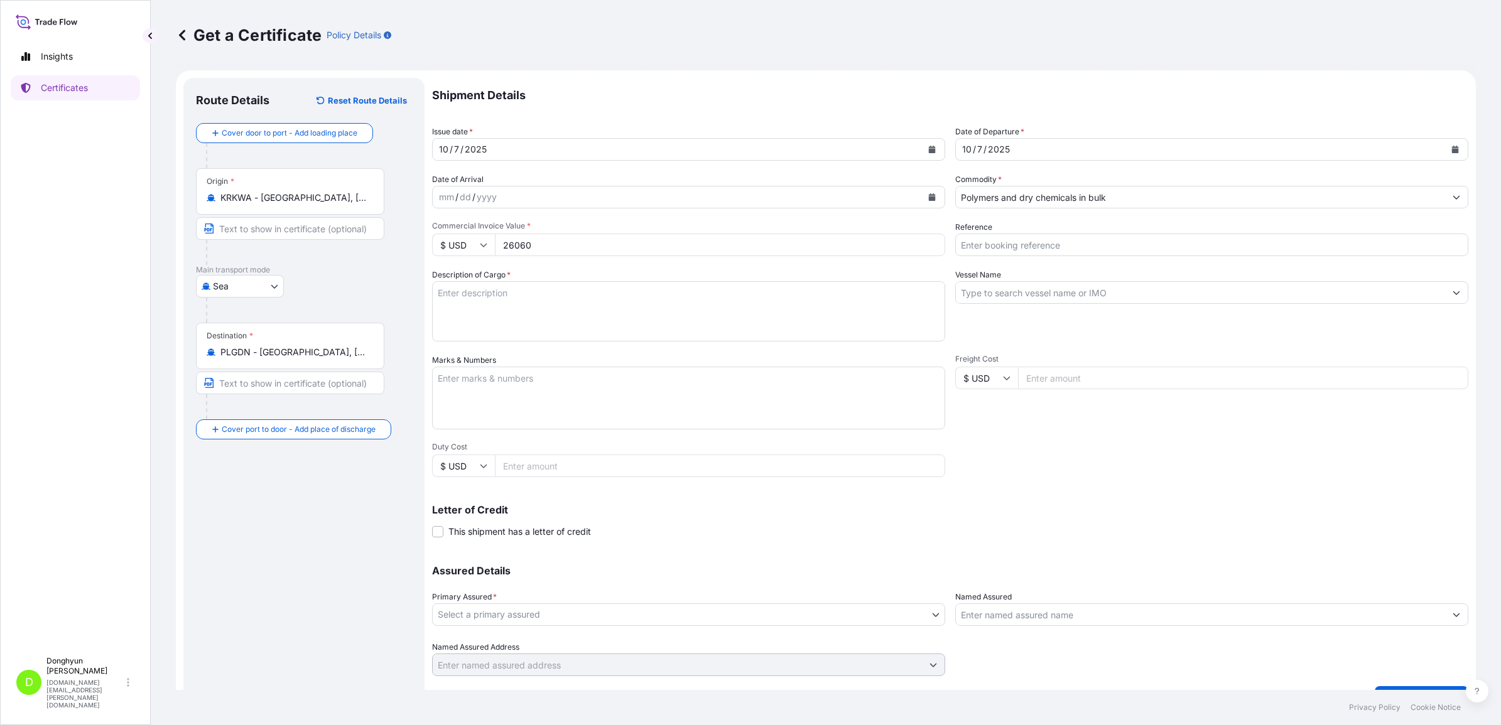
click at [977, 247] on input "Reference" at bounding box center [1211, 245] width 513 height 23
paste input "8800130769"
type input "8800130769"
click at [623, 308] on textarea "Description of Cargo *" at bounding box center [688, 311] width 513 height 60
click at [516, 308] on textarea "Description of Cargo *" at bounding box center [688, 311] width 513 height 60
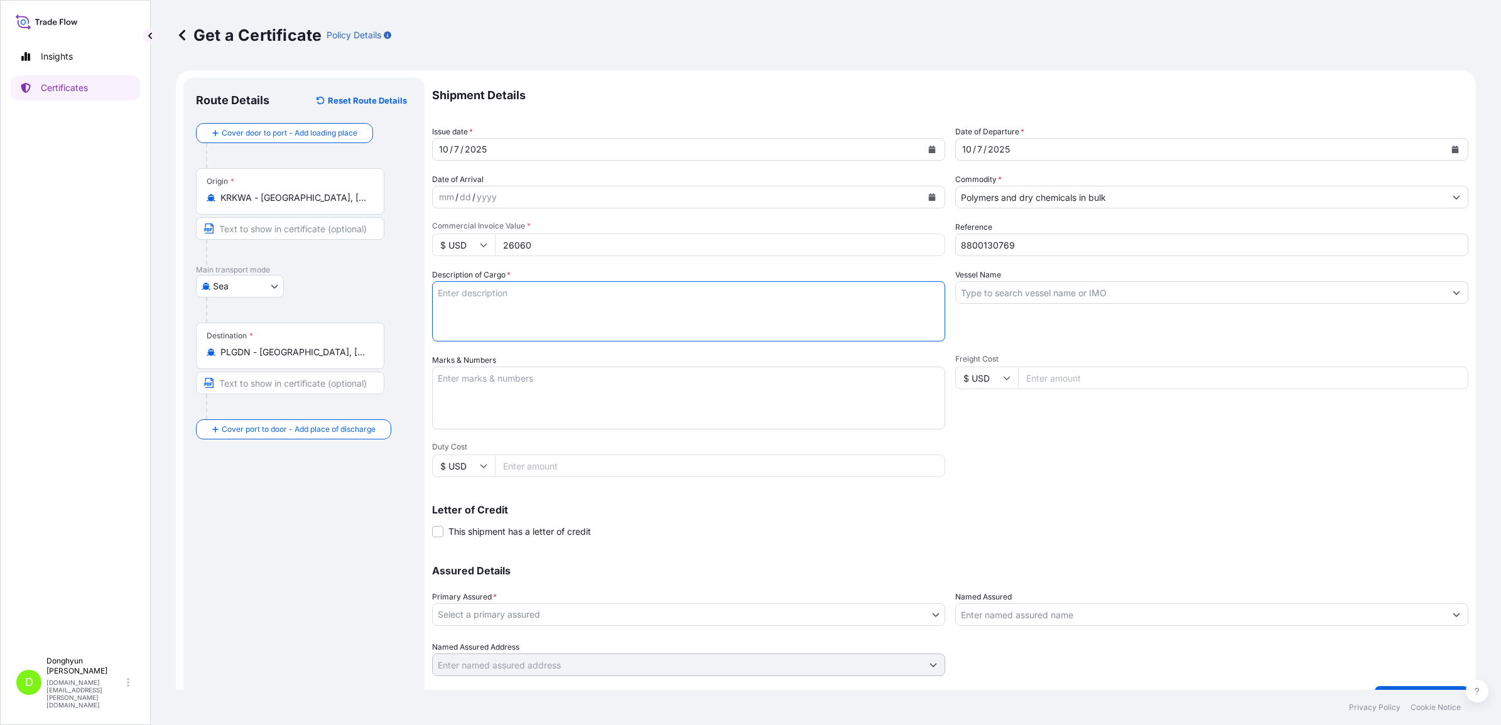
paste textarea "MF650Y-500 PO 4821855037"
type textarea "MF650Y-500 PO 4821855037"
click at [1069, 290] on input "Vessel Name" at bounding box center [1200, 292] width 489 height 23
type input "S"
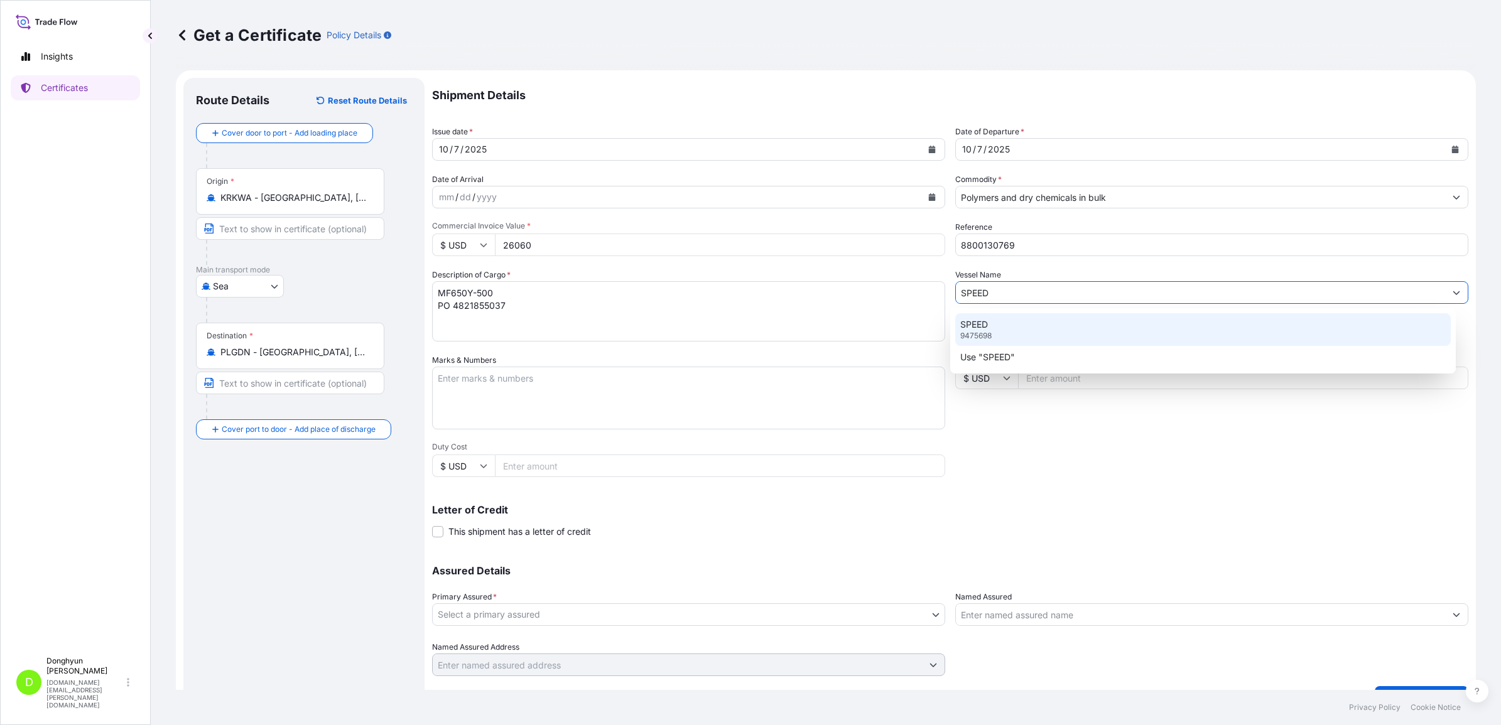
click at [1002, 328] on div "SPEED 9475698" at bounding box center [1202, 329] width 495 height 33
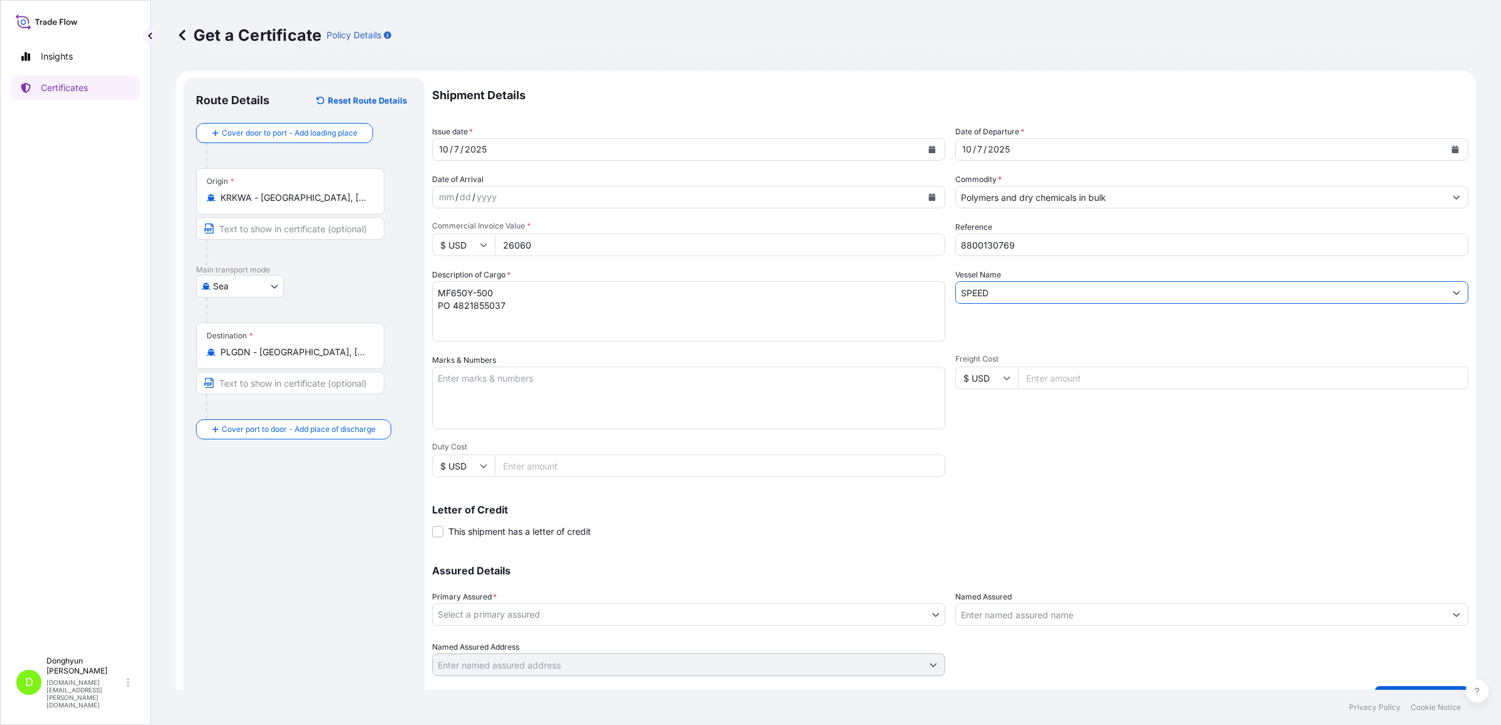
type input "SPEED"
click at [1054, 375] on input "Freight Cost" at bounding box center [1243, 378] width 450 height 23
click at [1050, 419] on div "Freight Cost $ USD" at bounding box center [1211, 391] width 513 height 75
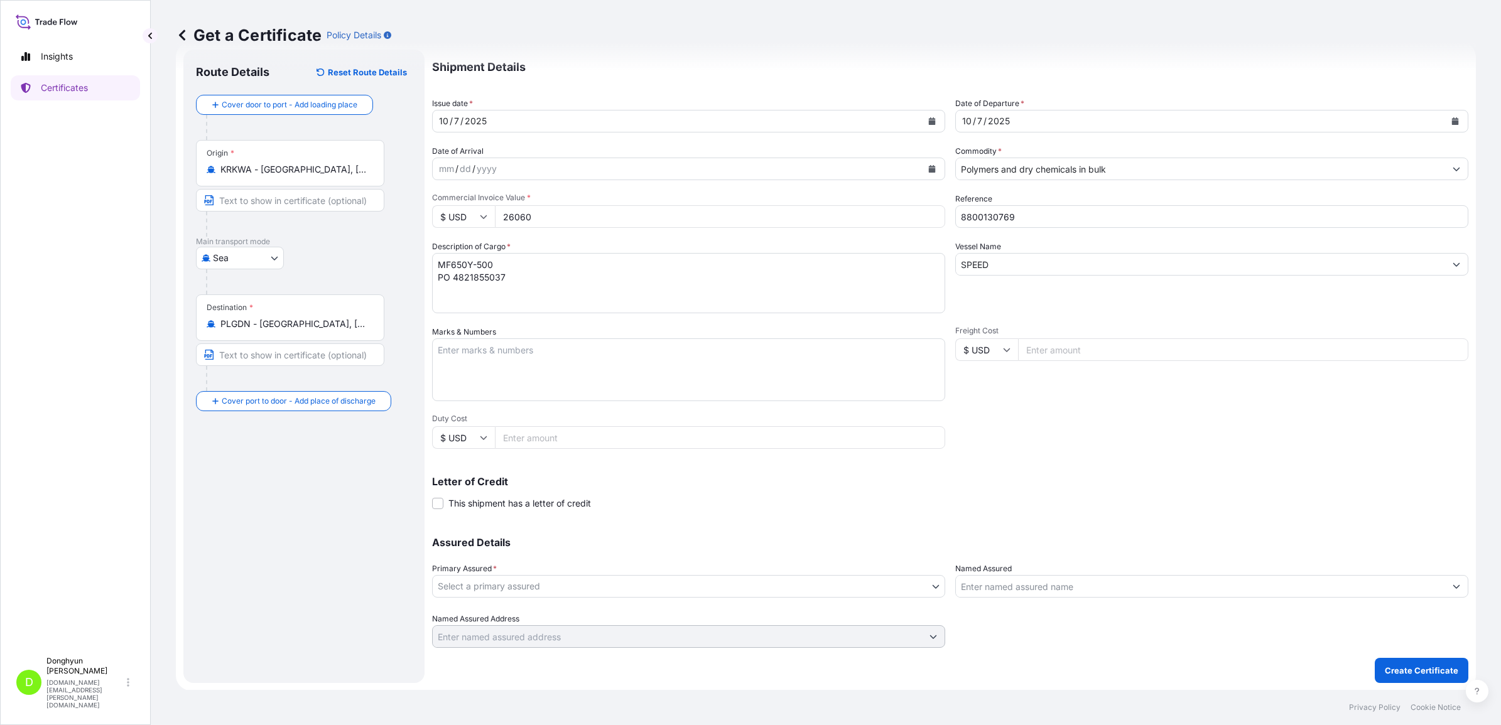
click at [740, 595] on body "Insights Certificates D [PERSON_NAME] [DOMAIN_NAME][EMAIL_ADDRESS][PERSON_NAME]…" at bounding box center [750, 362] width 1501 height 725
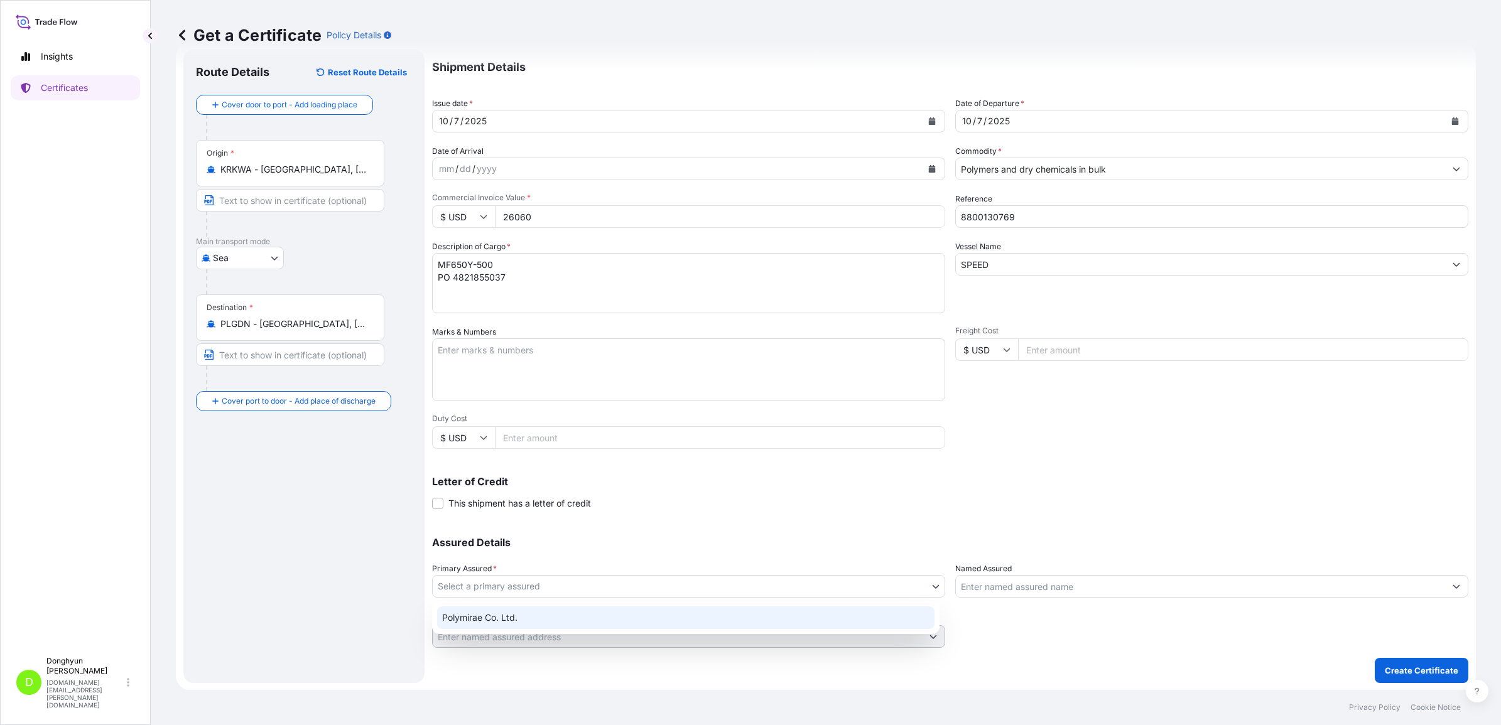
click at [694, 613] on div "Polymirae Co. Ltd." at bounding box center [685, 618] width 497 height 23
select select "32021"
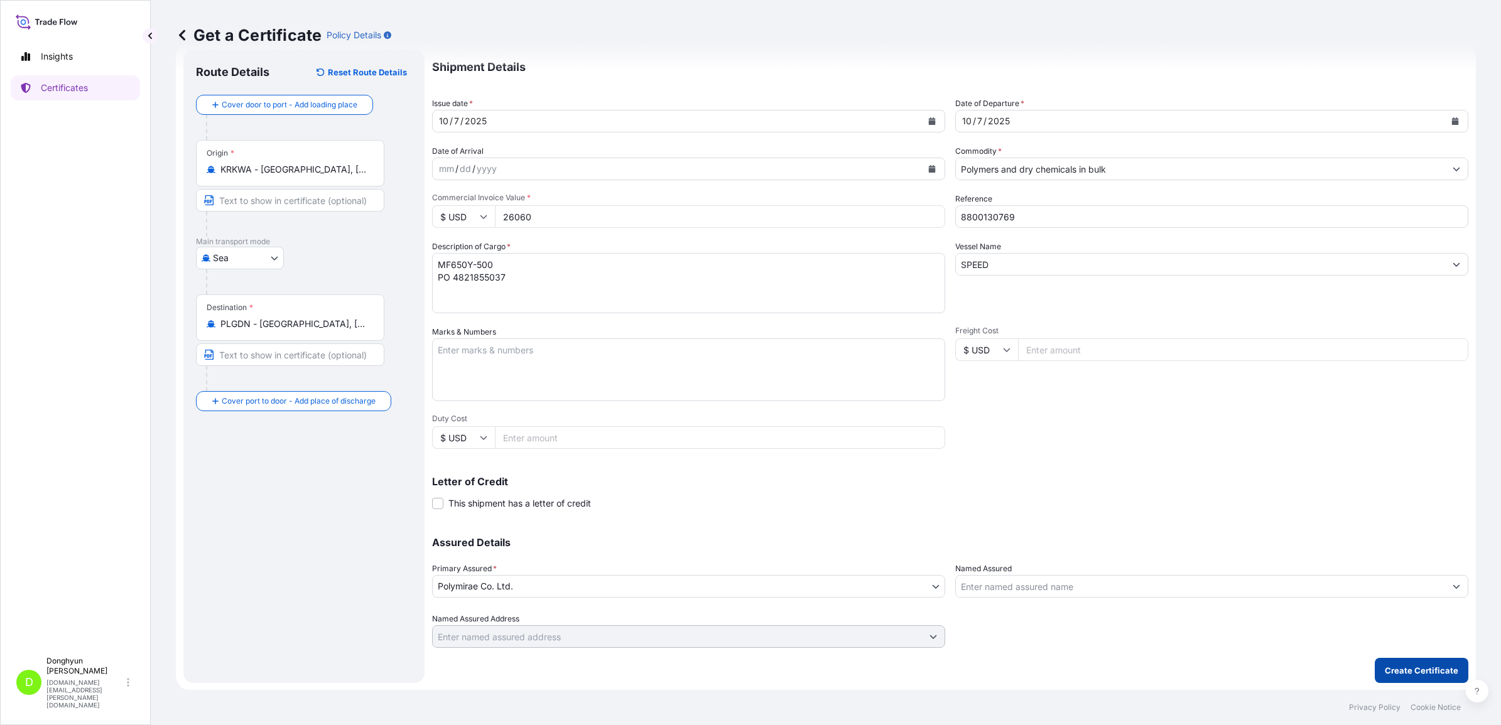
click at [1396, 670] on p "Create Certificate" at bounding box center [1420, 670] width 73 height 13
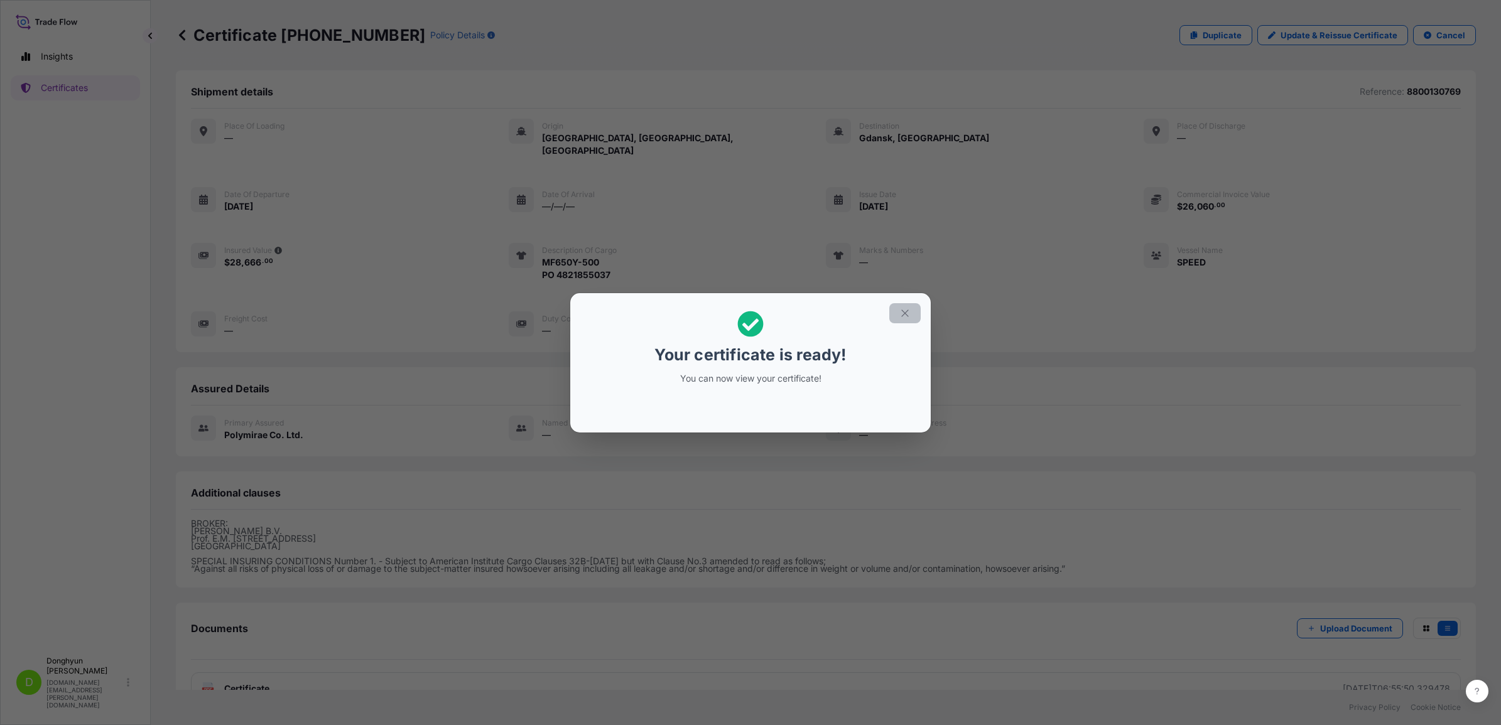
click at [898, 312] on button "button" at bounding box center [904, 313] width 31 height 20
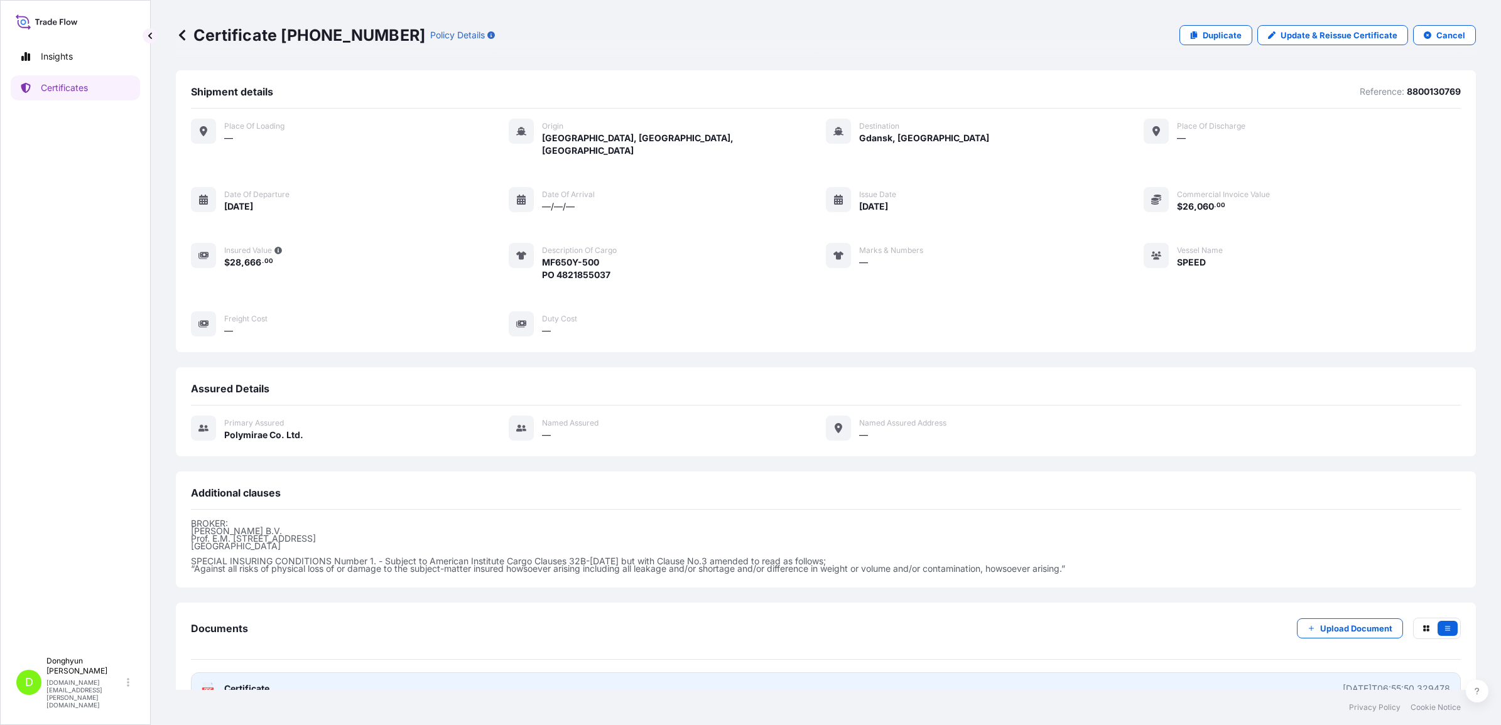
click at [1094, 678] on link "PDF Certificate [DATE]T06:55:50.329478" at bounding box center [826, 688] width 1270 height 33
